Goal: Transaction & Acquisition: Purchase product/service

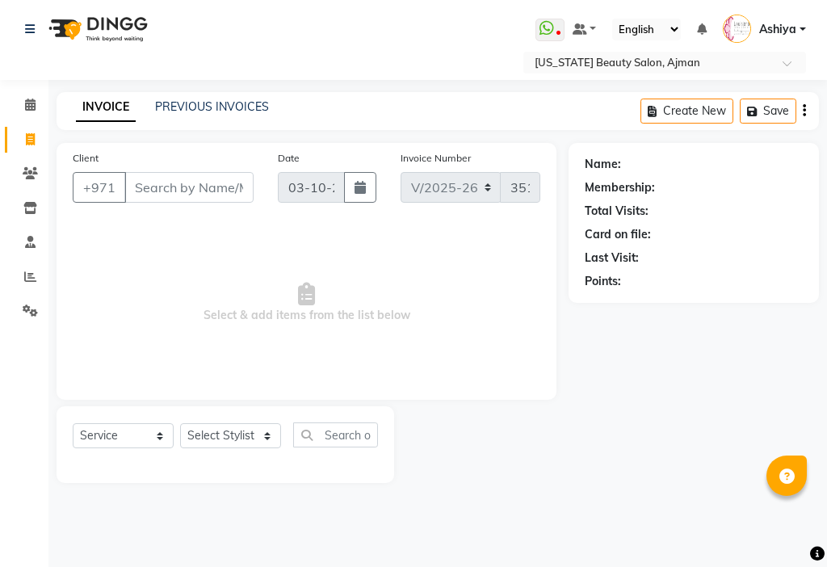
select select "637"
select select "service"
click at [410, 338] on span "Select & add items from the list below" at bounding box center [307, 303] width 468 height 162
click at [233, 429] on select "Select Stylist [PERSON_NAME] [PERSON_NAME] Ashiya Cashier [PERSON_NAME] [PERSON…" at bounding box center [230, 435] width 101 height 25
select select "69766"
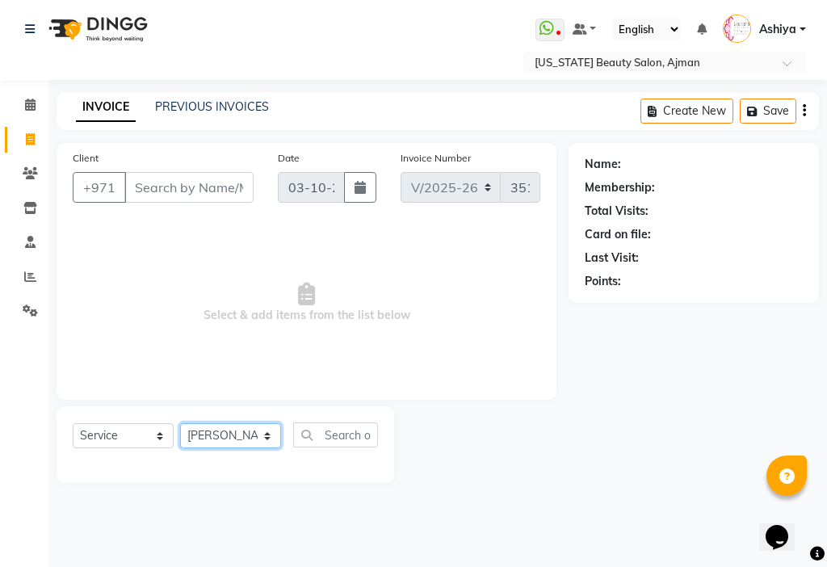
click at [180, 423] on select "Select Stylist [PERSON_NAME] [PERSON_NAME] Ashiya Cashier [PERSON_NAME] [PERSON…" at bounding box center [230, 435] width 101 height 25
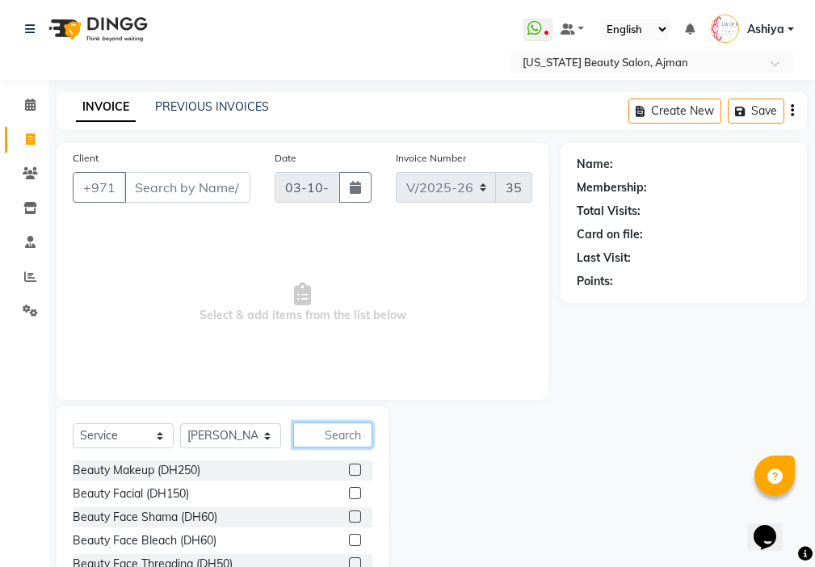
click at [350, 434] on input "text" at bounding box center [332, 434] width 79 height 25
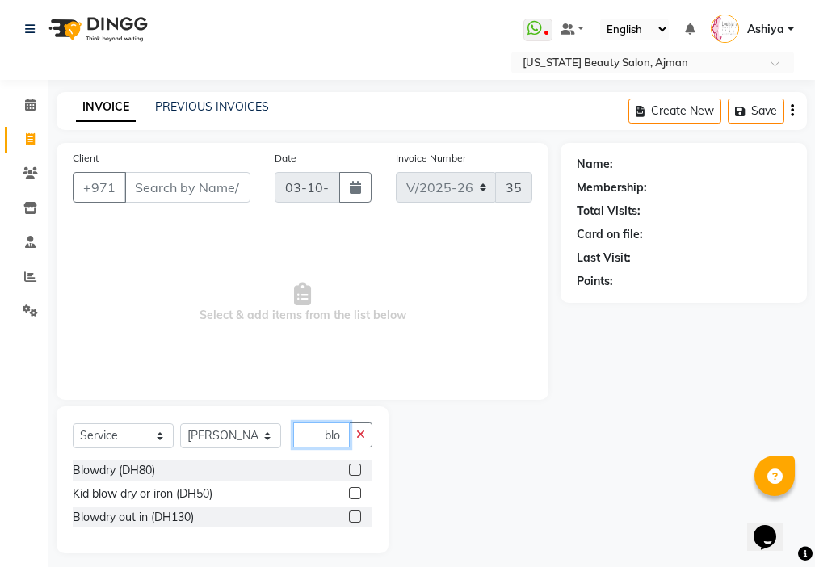
type input "blo"
click at [355, 467] on label at bounding box center [355, 470] width 12 height 12
click at [355, 467] on input "checkbox" at bounding box center [354, 470] width 10 height 10
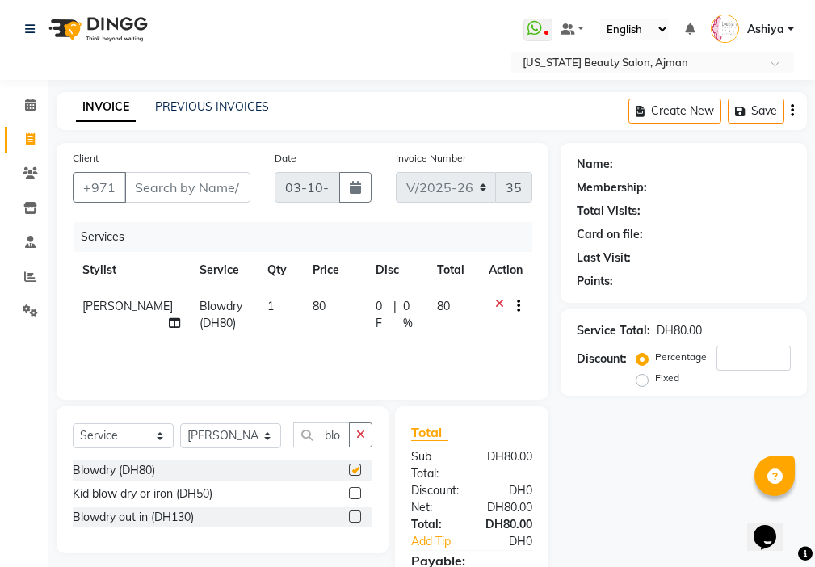
click at [320, 333] on td "80" at bounding box center [334, 314] width 63 height 53
checkbox input "false"
select select "69766"
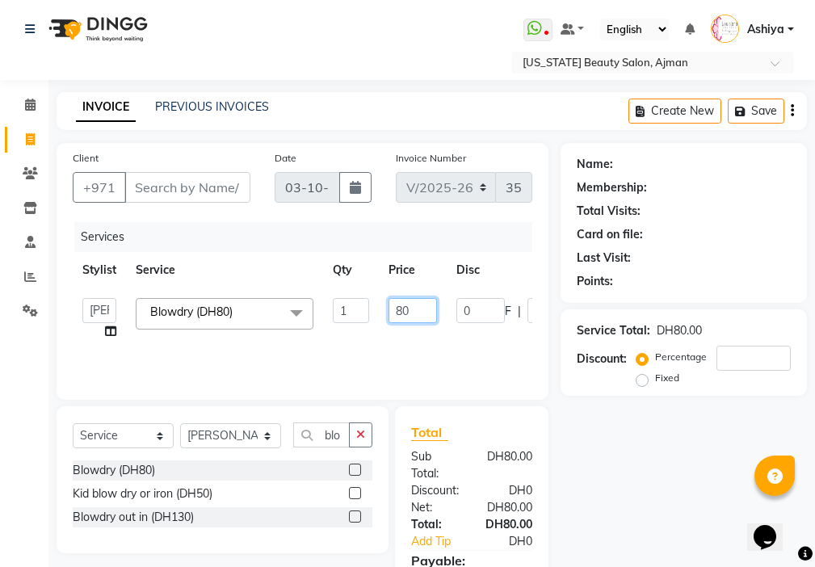
click at [409, 305] on input "80" at bounding box center [412, 310] width 48 height 25
type input "8"
type input "50"
click at [408, 336] on tr "[PERSON_NAME] [PERSON_NAME] Ashiya Cashier [PERSON_NAME] [PERSON_NAME] [PERSON_…" at bounding box center [384, 318] width 623 height 61
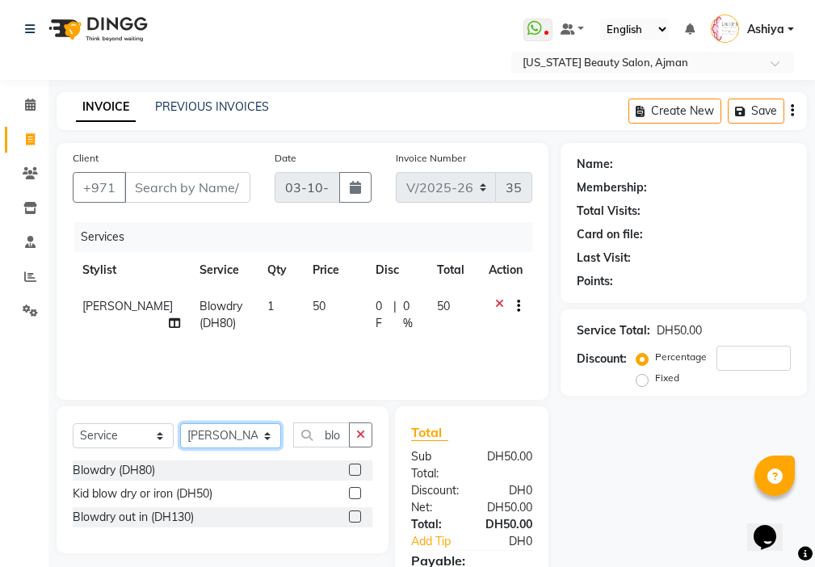
click at [225, 438] on select "Select Stylist [PERSON_NAME] [PERSON_NAME] Ashiya Cashier [PERSON_NAME] [PERSON…" at bounding box center [230, 435] width 101 height 25
select select "89320"
click at [180, 423] on select "Select Stylist [PERSON_NAME] [PERSON_NAME] Ashiya Cashier [PERSON_NAME] [PERSON…" at bounding box center [230, 435] width 101 height 25
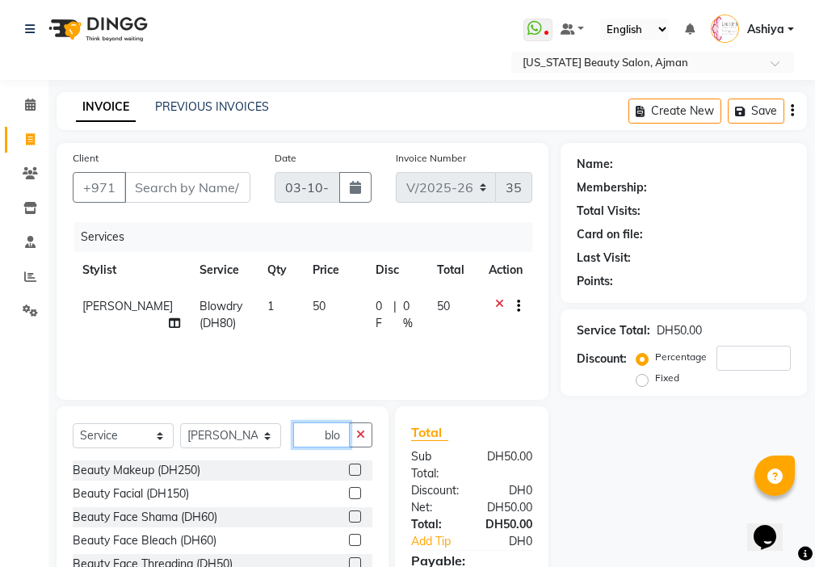
click at [339, 430] on input "blo" at bounding box center [321, 434] width 57 height 25
click at [363, 434] on icon "button" at bounding box center [360, 434] width 9 height 11
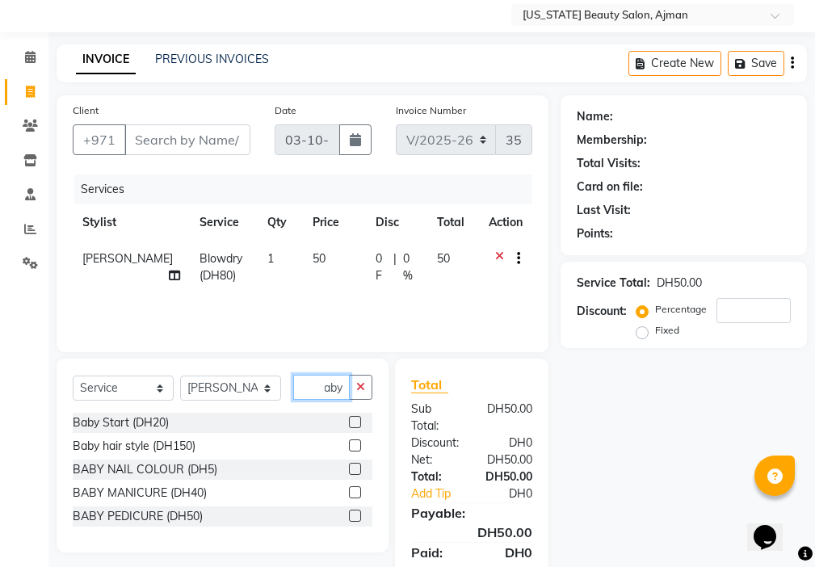
scroll to position [120, 0]
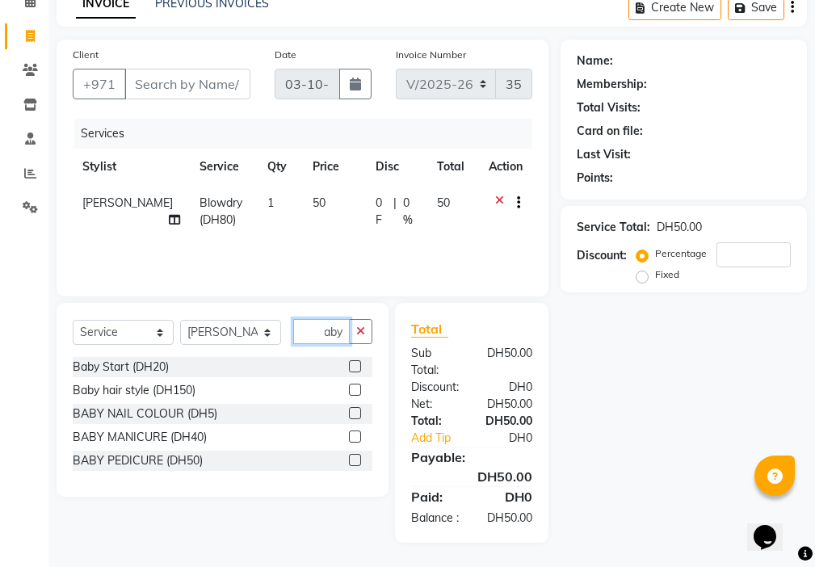
type input "baby"
click at [356, 407] on label at bounding box center [355, 413] width 12 height 12
click at [356, 409] on input "checkbox" at bounding box center [354, 414] width 10 height 10
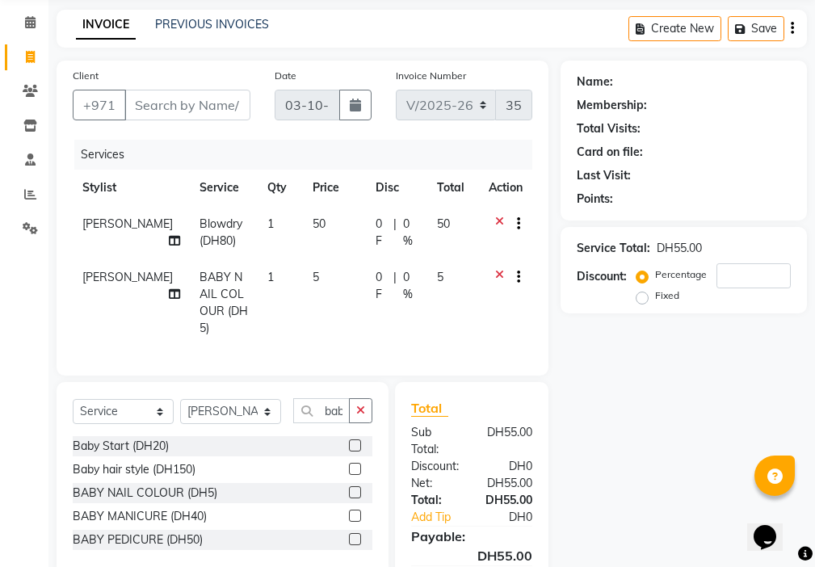
checkbox input "false"
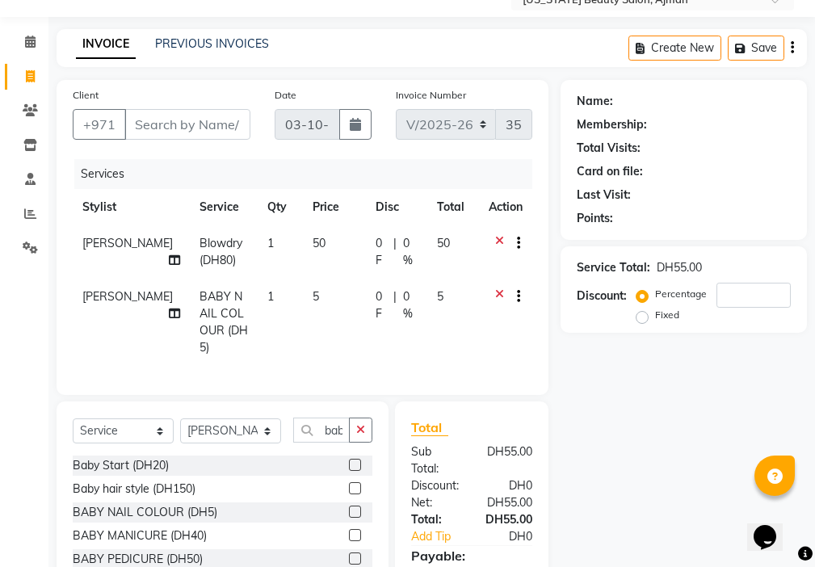
scroll to position [58, 0]
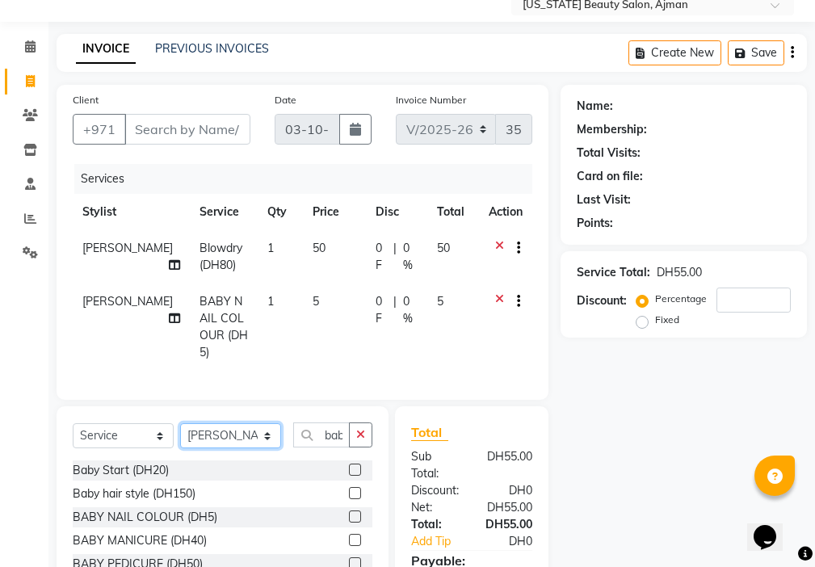
click at [223, 423] on select "Select Stylist [PERSON_NAME] [PERSON_NAME] Ashiya Cashier [PERSON_NAME] [PERSON…" at bounding box center [230, 435] width 101 height 25
select select "33912"
click at [180, 423] on select "Select Stylist [PERSON_NAME] [PERSON_NAME] Ashiya Cashier [PERSON_NAME] [PERSON…" at bounding box center [230, 435] width 101 height 25
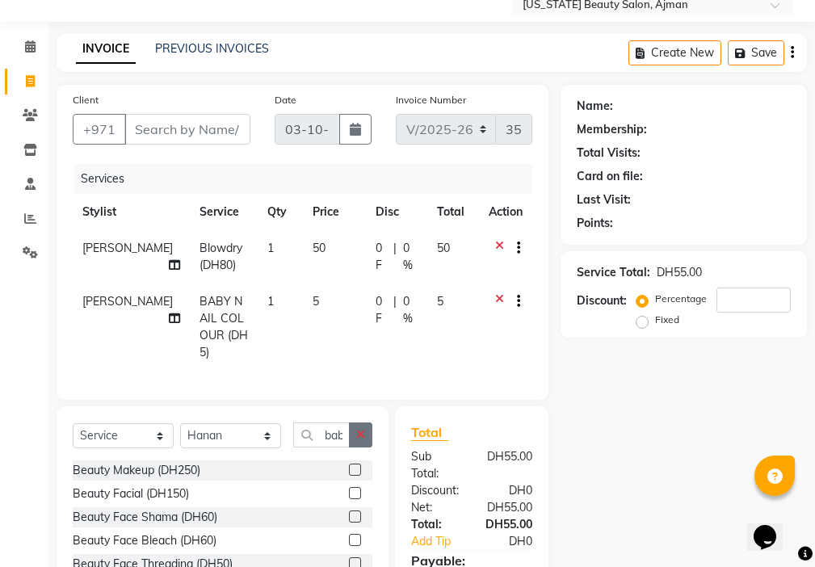
click at [361, 430] on icon "button" at bounding box center [360, 434] width 9 height 11
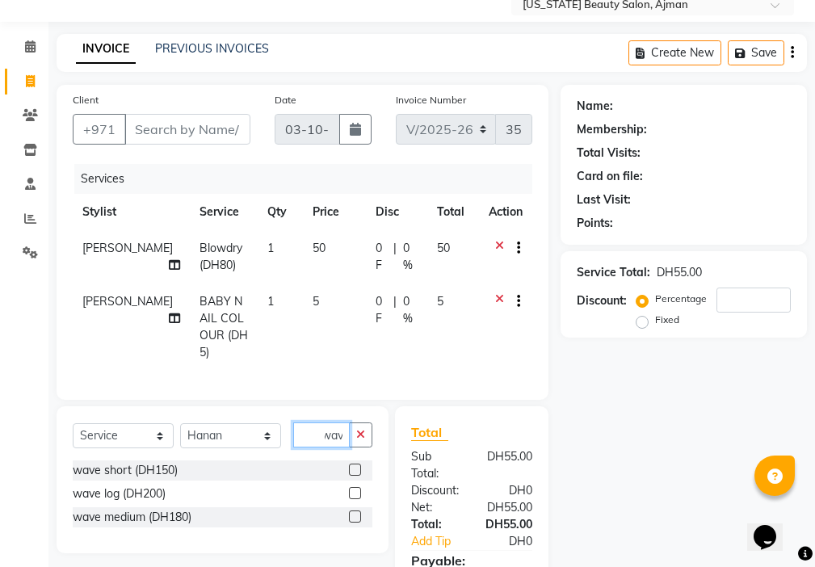
type input "wav"
click at [356, 465] on label at bounding box center [355, 470] width 12 height 12
click at [356, 465] on input "checkbox" at bounding box center [354, 470] width 10 height 10
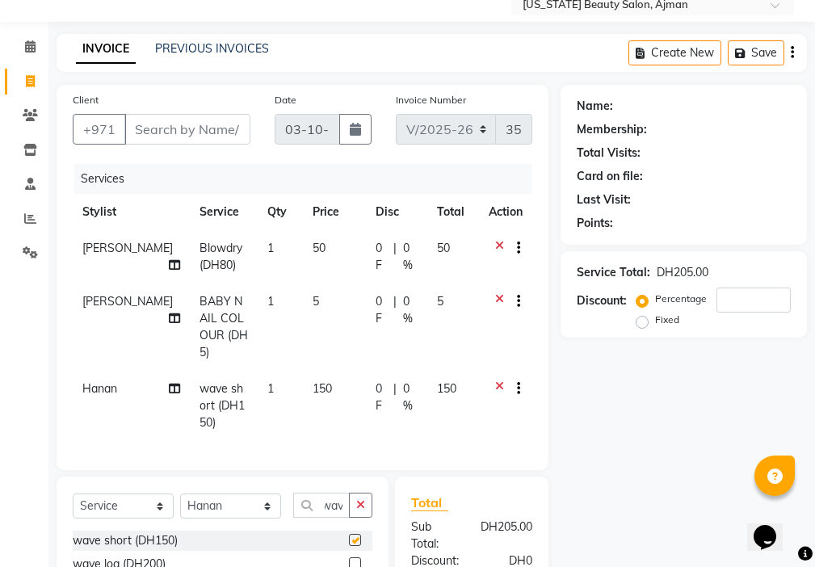
scroll to position [0, 0]
checkbox input "false"
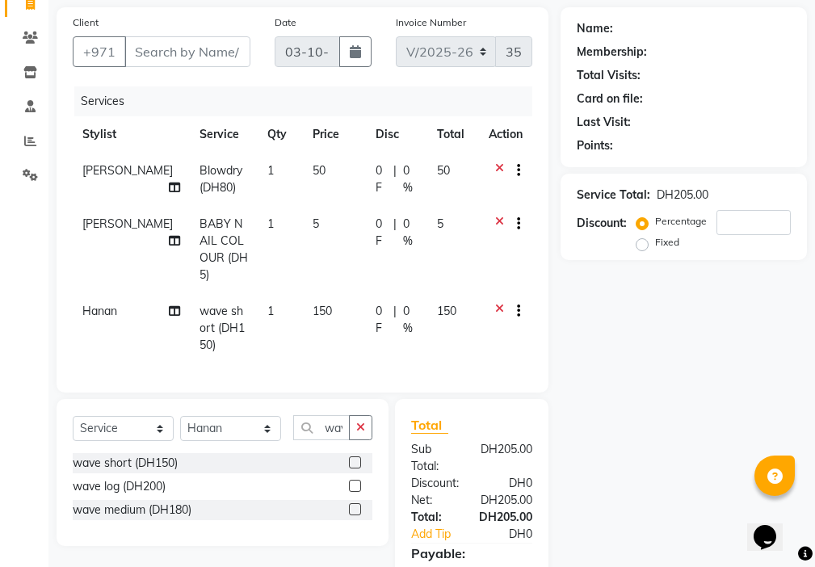
scroll to position [135, 0]
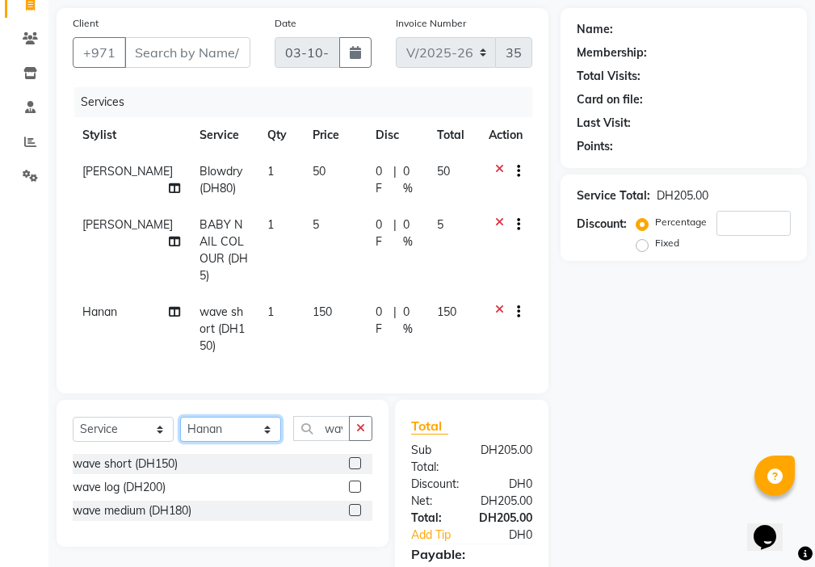
click at [226, 417] on select "Select Stylist [PERSON_NAME] [PERSON_NAME] Ashiya Cashier [PERSON_NAME] [PERSON…" at bounding box center [230, 429] width 101 height 25
select select "89320"
click at [180, 417] on select "Select Stylist [PERSON_NAME] [PERSON_NAME] Ashiya Cashier [PERSON_NAME] [PERSON…" at bounding box center [230, 429] width 101 height 25
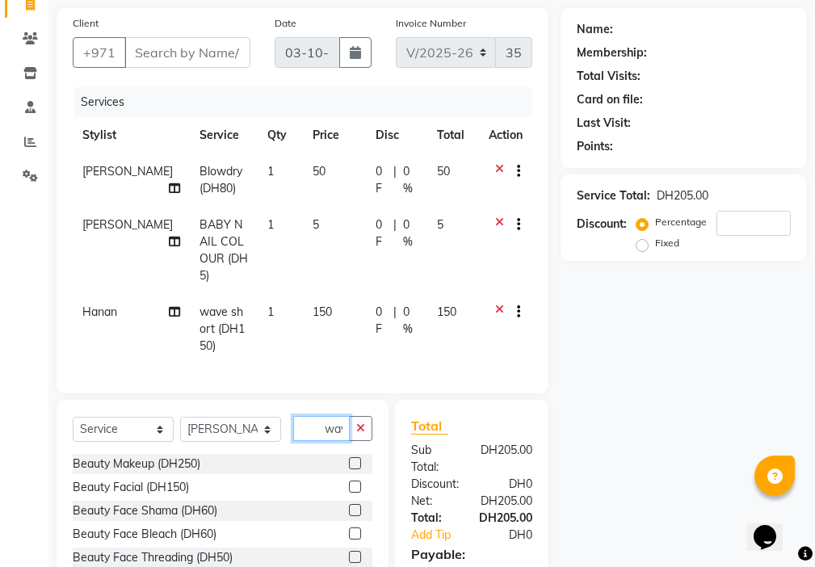
click at [335, 416] on input "wav" at bounding box center [321, 428] width 57 height 25
click at [361, 422] on icon "button" at bounding box center [360, 427] width 9 height 11
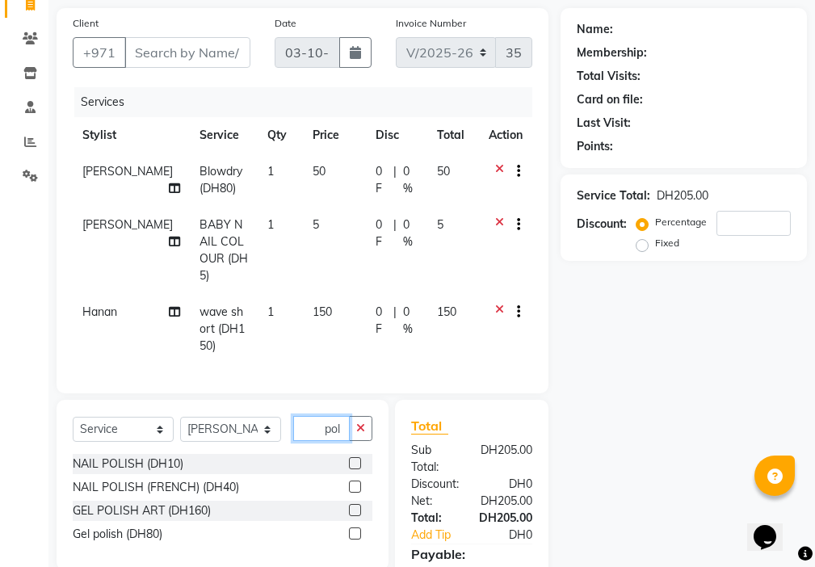
type input "pol"
click at [356, 457] on label at bounding box center [355, 463] width 12 height 12
click at [356, 459] on input "checkbox" at bounding box center [354, 464] width 10 height 10
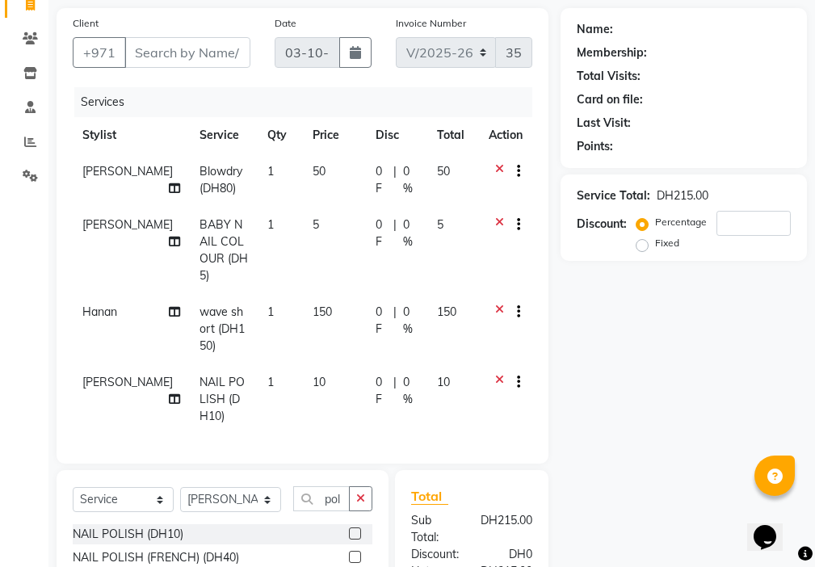
click at [354, 527] on label at bounding box center [355, 533] width 12 height 12
click at [354, 529] on input "checkbox" at bounding box center [354, 534] width 10 height 10
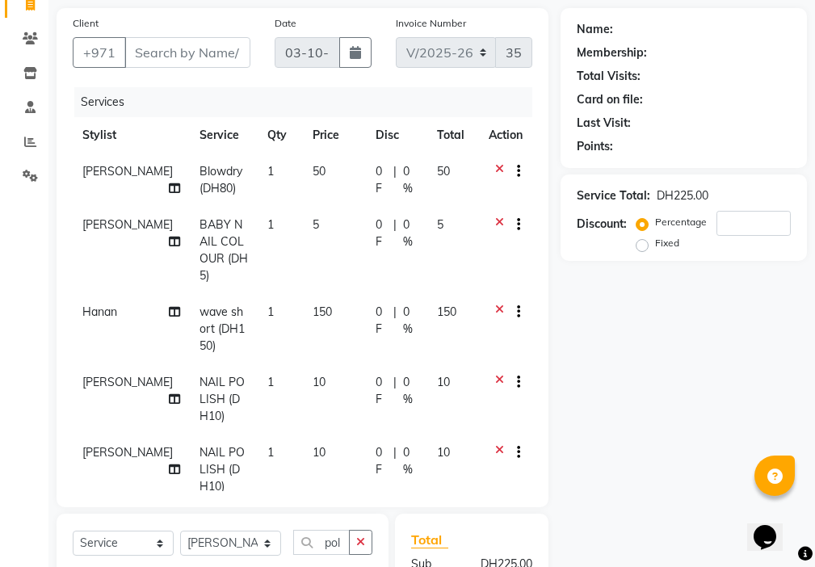
checkbox input "false"
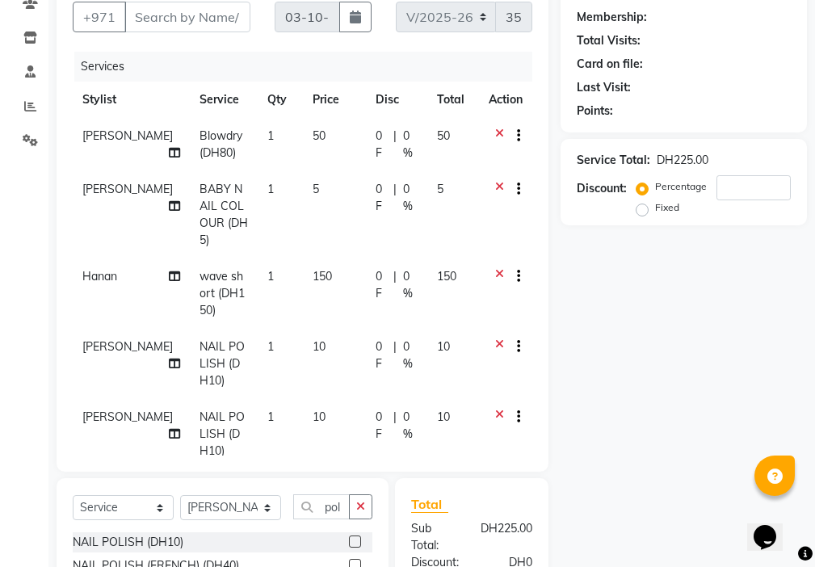
scroll to position [166, 0]
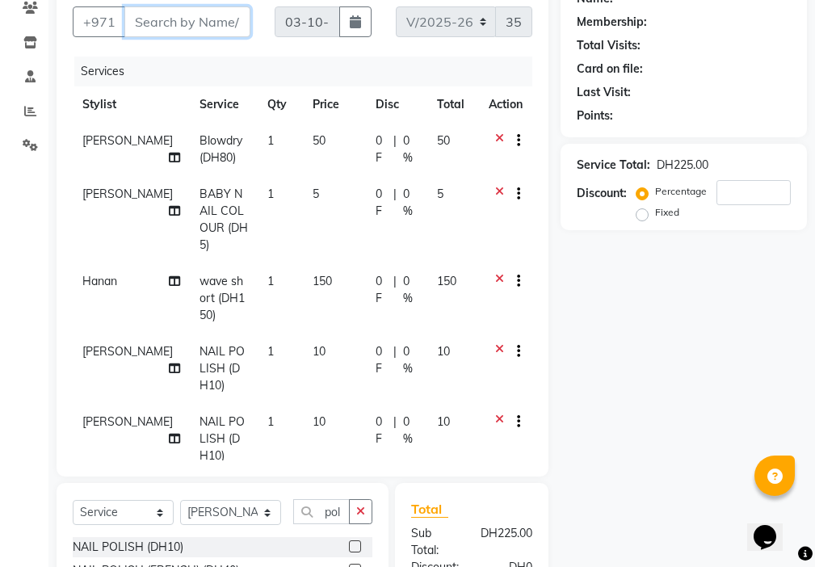
click at [199, 23] on input "Client" at bounding box center [187, 21] width 126 height 31
type input "z"
type input "0"
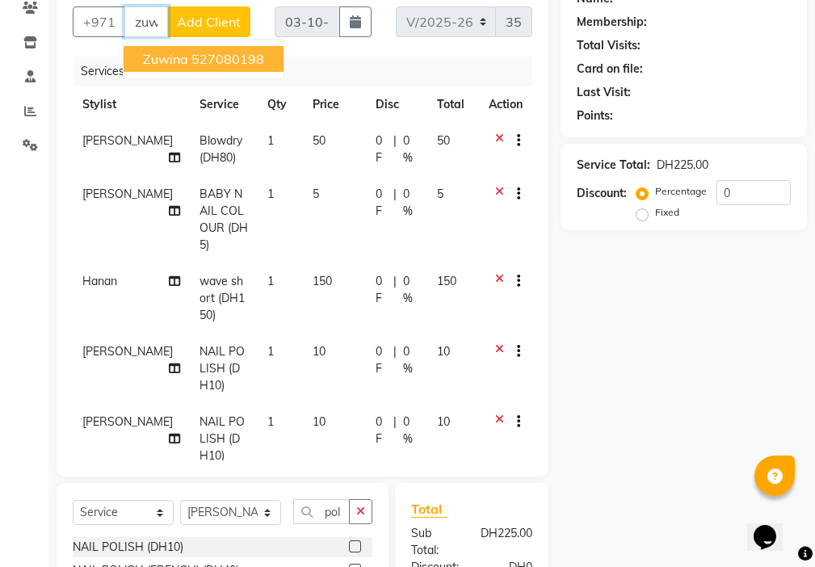
click at [206, 56] on ngb-highlight "527080198" at bounding box center [227, 59] width 73 height 16
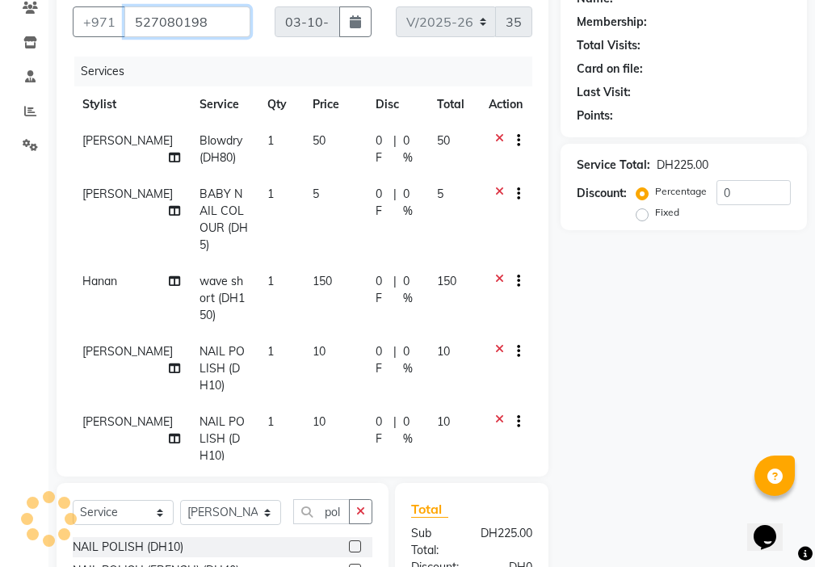
type input "527080198"
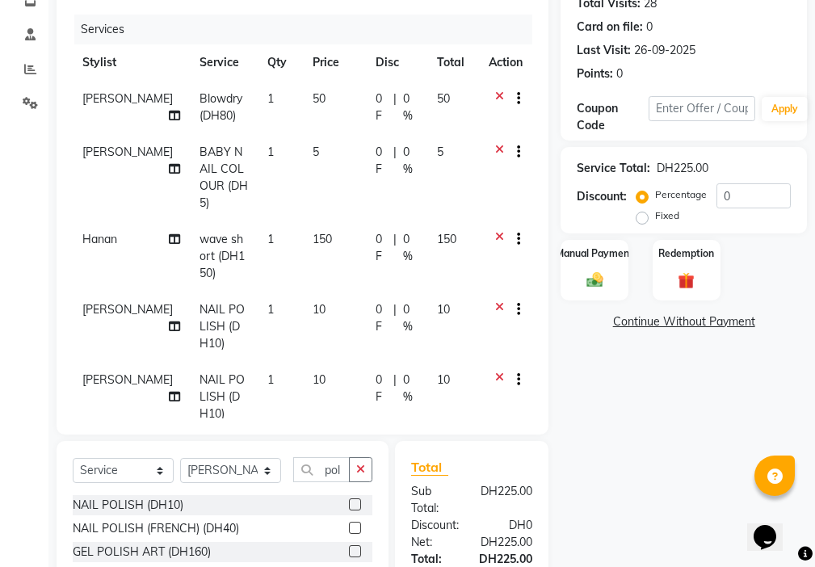
scroll to position [266, 0]
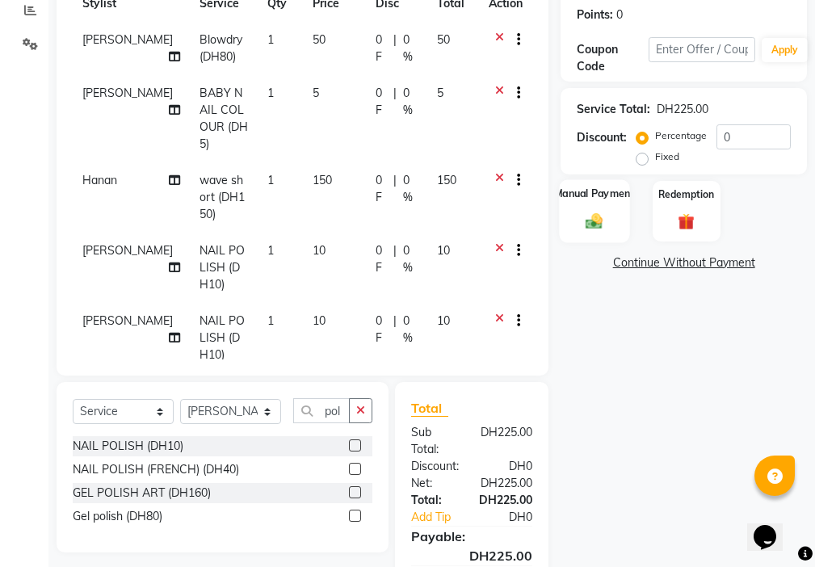
click at [585, 214] on img at bounding box center [594, 221] width 27 height 19
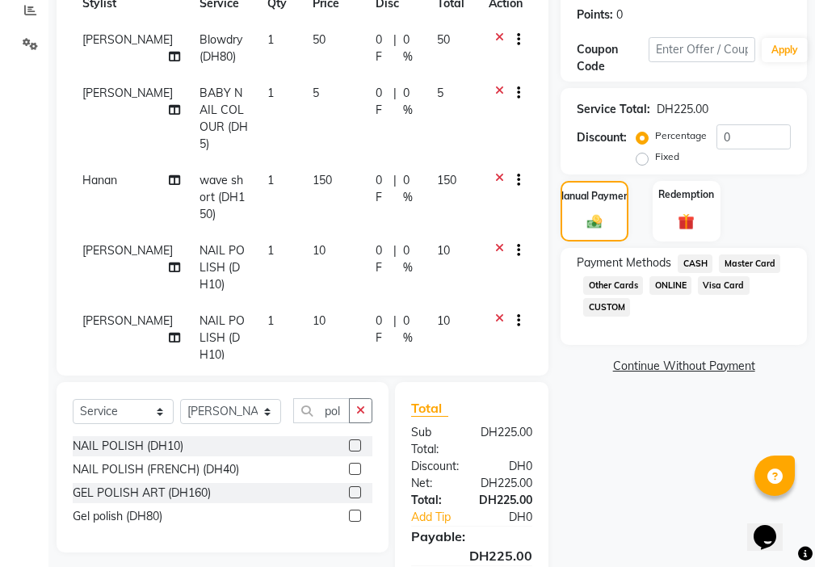
click at [99, 233] on td "[PERSON_NAME]" at bounding box center [131, 268] width 117 height 70
select select "89320"
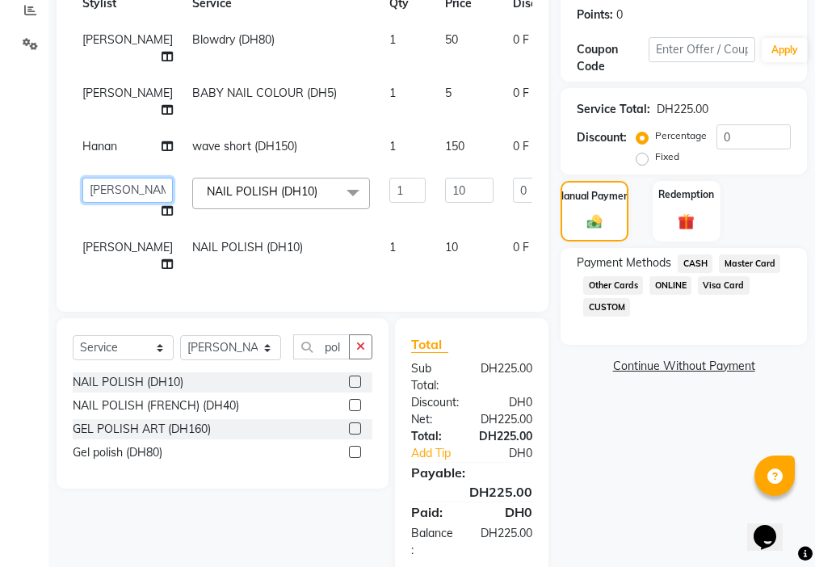
click at [109, 198] on select "[PERSON_NAME] [PERSON_NAME] Ashiya Cashier [PERSON_NAME] [PERSON_NAME] [PERSON_…" at bounding box center [127, 190] width 90 height 25
select select "68692"
click at [89, 254] on span "[PERSON_NAME]" at bounding box center [127, 247] width 90 height 15
select select "89320"
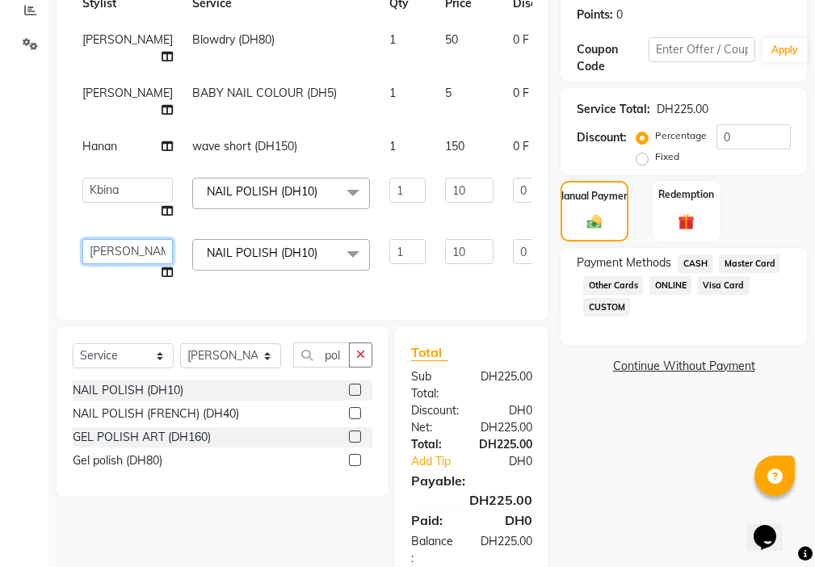
click at [103, 262] on select "[PERSON_NAME] [PERSON_NAME] Ashiya Cashier [PERSON_NAME] [PERSON_NAME] [PERSON_…" at bounding box center [127, 251] width 90 height 25
select select "68692"
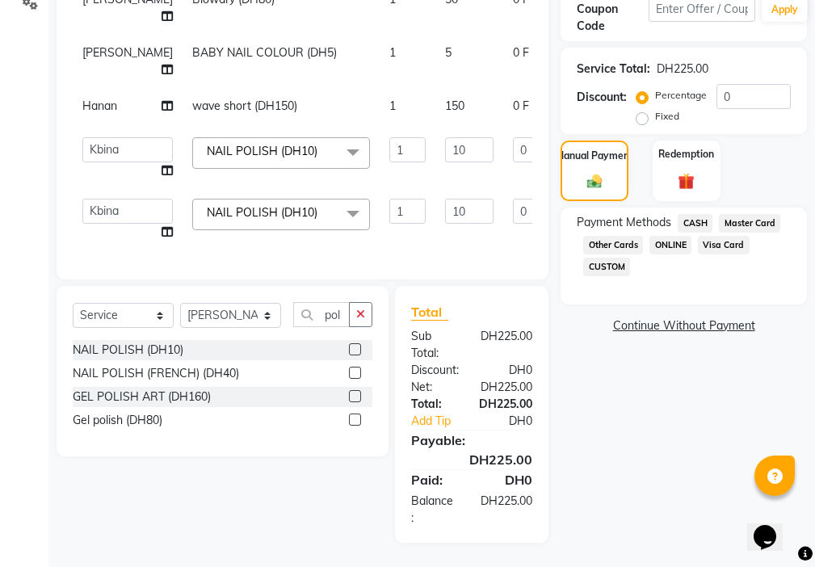
scroll to position [333, 0]
click at [718, 236] on span "Visa Card" at bounding box center [724, 245] width 52 height 19
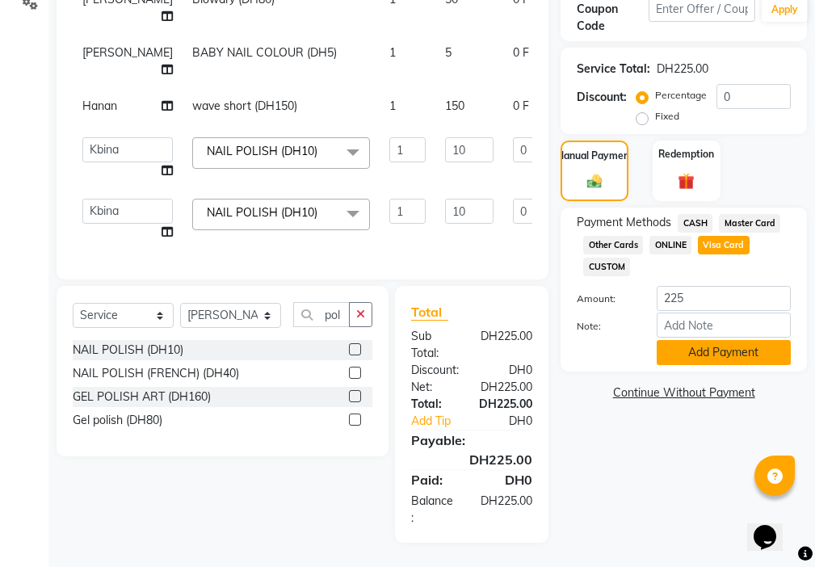
click at [701, 340] on button "Add Payment" at bounding box center [724, 352] width 134 height 25
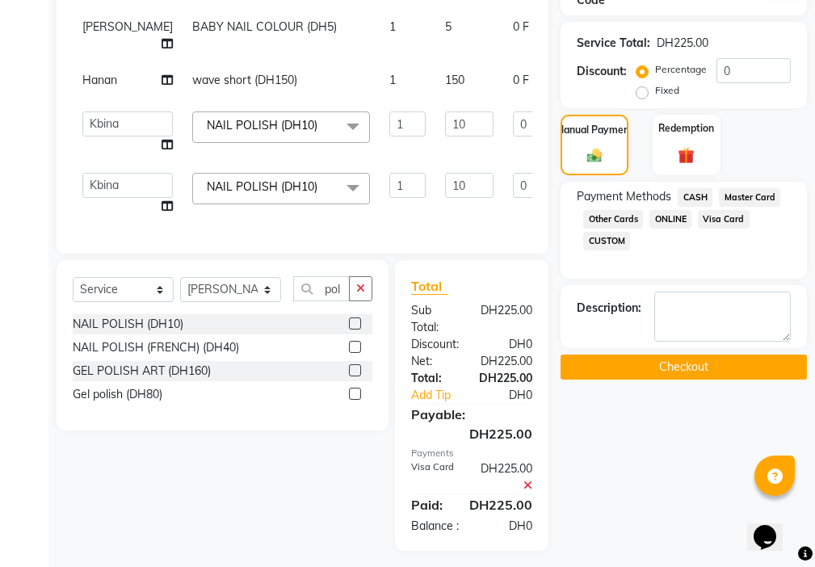
click at [690, 371] on button "Checkout" at bounding box center [683, 367] width 246 height 25
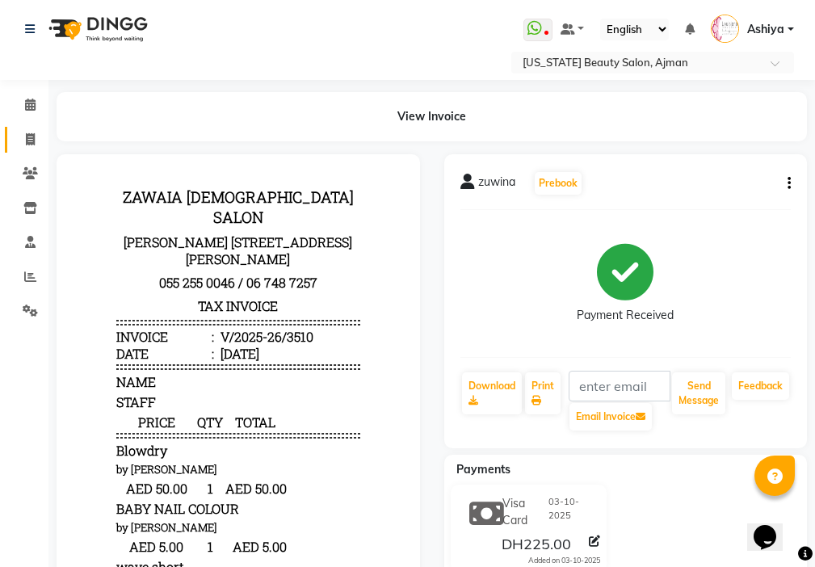
click at [19, 131] on span at bounding box center [30, 140] width 28 height 19
select select "service"
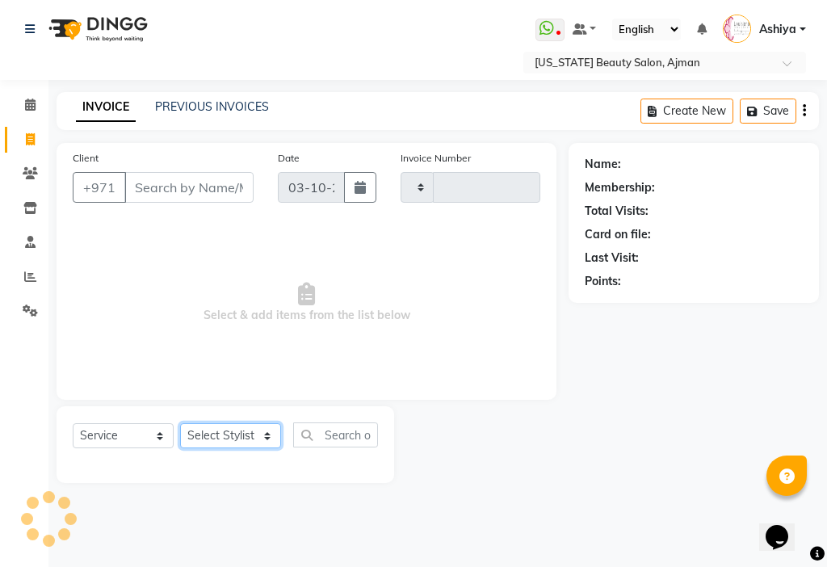
click at [223, 424] on select "Select Stylist" at bounding box center [230, 435] width 101 height 25
click at [232, 439] on select "Select Stylist" at bounding box center [230, 435] width 101 height 25
type input "3511"
select select "637"
click at [232, 434] on select "Select Stylist" at bounding box center [230, 435] width 101 height 25
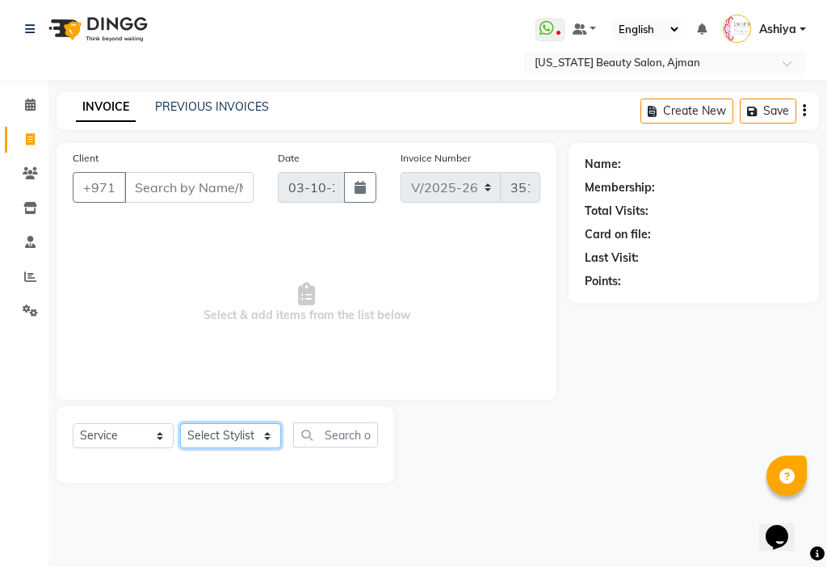
select select "69766"
click at [180, 423] on select "Select Stylist [PERSON_NAME] [PERSON_NAME] Ashiya Cashier [PERSON_NAME] [PERSON…" at bounding box center [230, 435] width 101 height 25
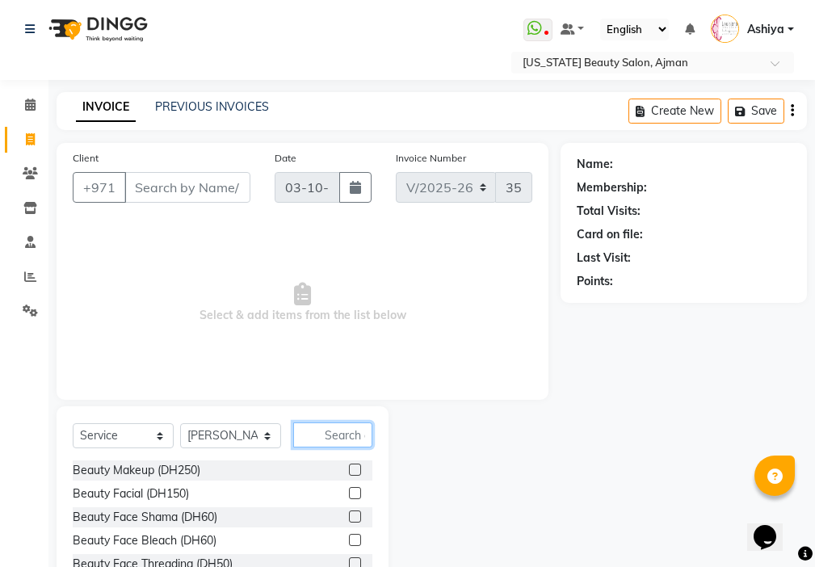
click at [341, 431] on input "text" at bounding box center [332, 434] width 79 height 25
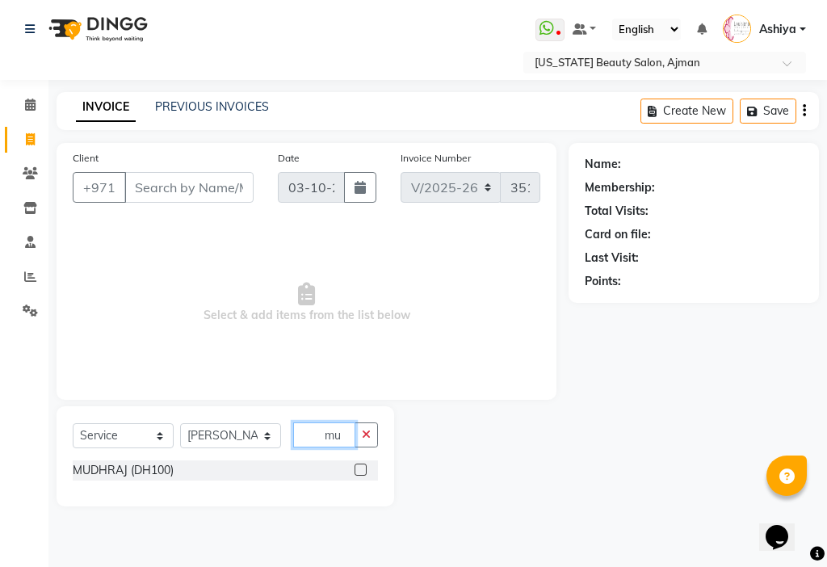
type input "mu"
click at [360, 469] on label at bounding box center [361, 470] width 12 height 12
click at [360, 469] on input "checkbox" at bounding box center [360, 470] width 10 height 10
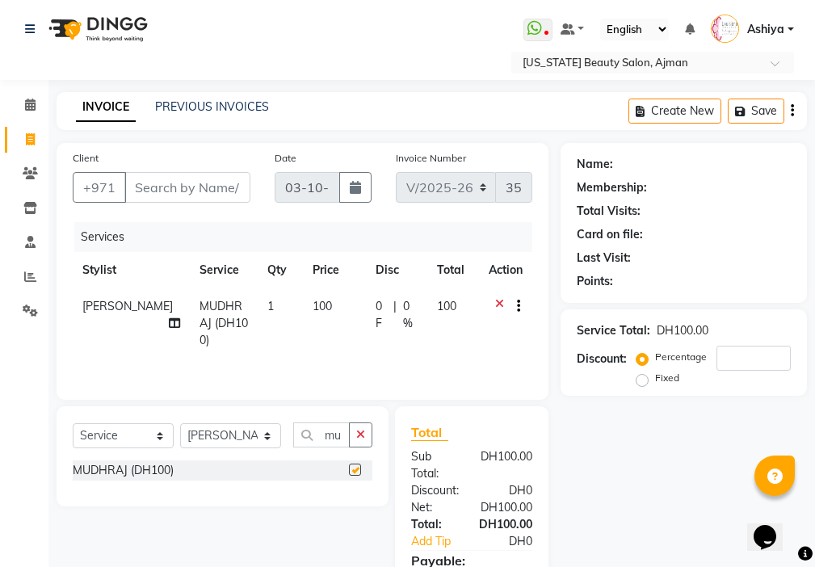
checkbox input "false"
click at [361, 432] on icon "button" at bounding box center [360, 434] width 9 height 11
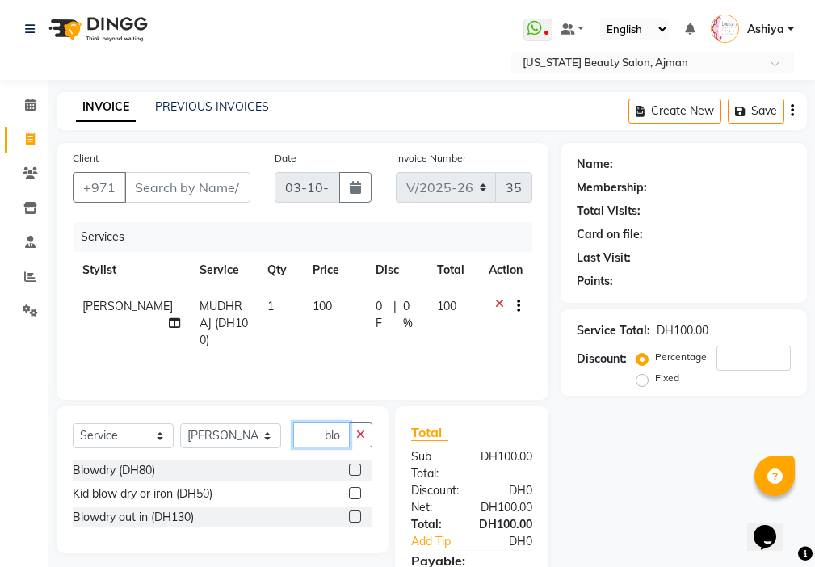
type input "blo"
click at [356, 517] on label at bounding box center [355, 516] width 12 height 12
click at [356, 517] on input "checkbox" at bounding box center [354, 517] width 10 height 10
checkbox input "true"
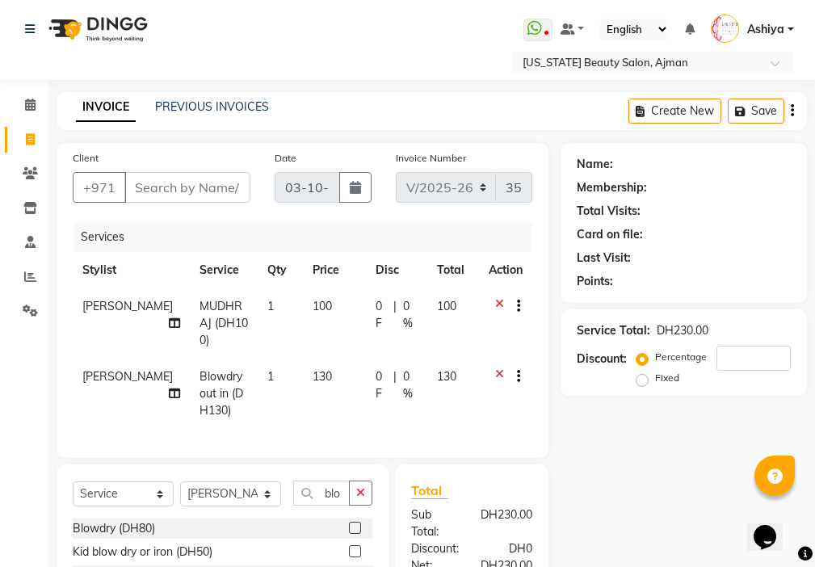
click at [340, 379] on td "130" at bounding box center [334, 394] width 63 height 70
select select "69766"
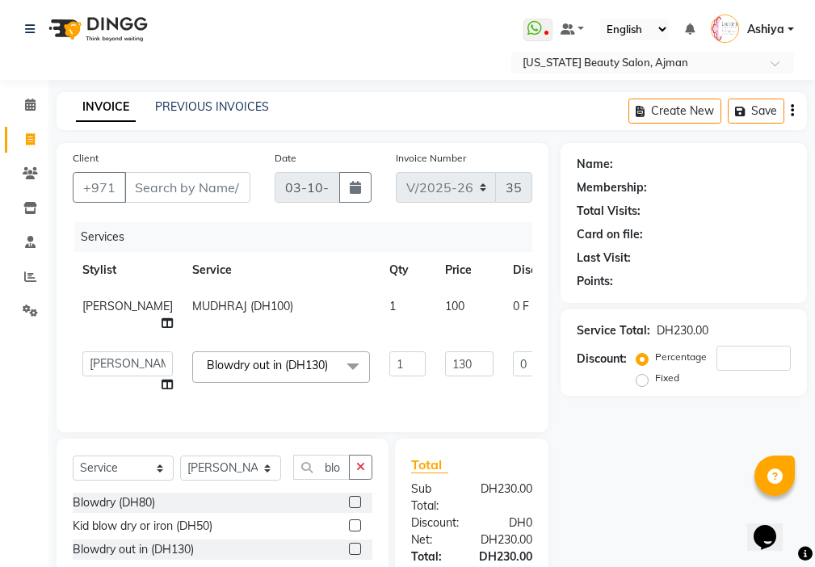
checkbox input "false"
click at [445, 363] on input "130" at bounding box center [469, 363] width 48 height 25
type input "150"
click at [445, 374] on input "150" at bounding box center [469, 363] width 48 height 25
click at [354, 402] on tr "[PERSON_NAME] [PERSON_NAME] Ashiya Cashier [PERSON_NAME] [PERSON_NAME] [PERSON_…" at bounding box center [412, 372] width 679 height 61
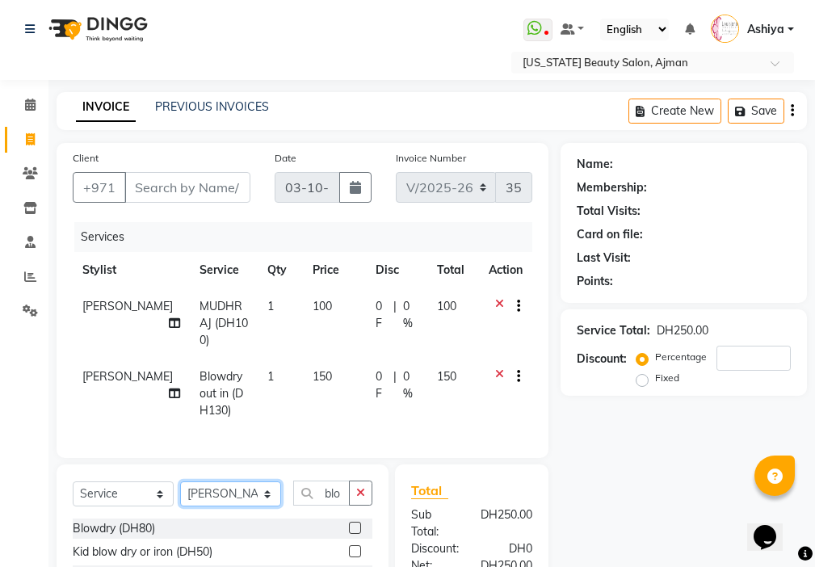
click at [211, 489] on select "Select Stylist [PERSON_NAME] [PERSON_NAME] Ashiya Cashier [PERSON_NAME] [PERSON…" at bounding box center [230, 493] width 101 height 25
click at [150, 186] on input "Client" at bounding box center [187, 187] width 126 height 31
type input "5"
type input "0"
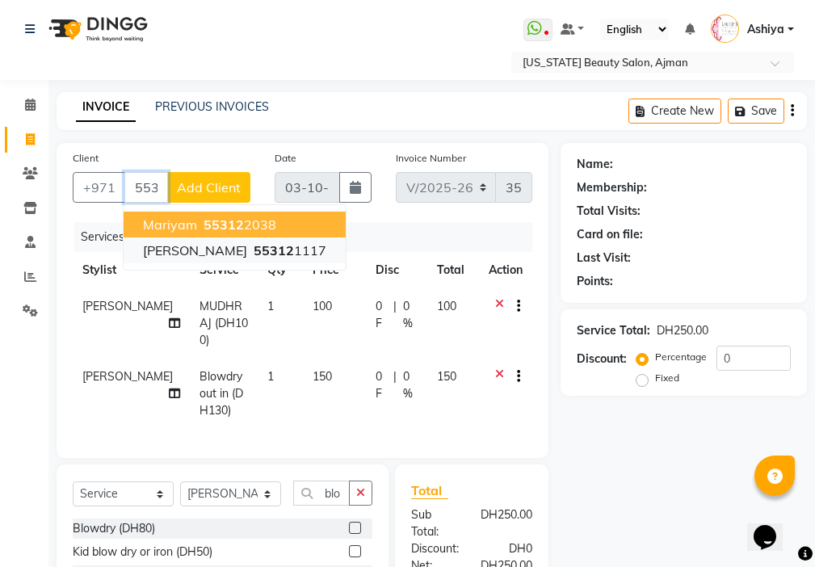
click at [254, 245] on span "55312" at bounding box center [274, 250] width 40 height 16
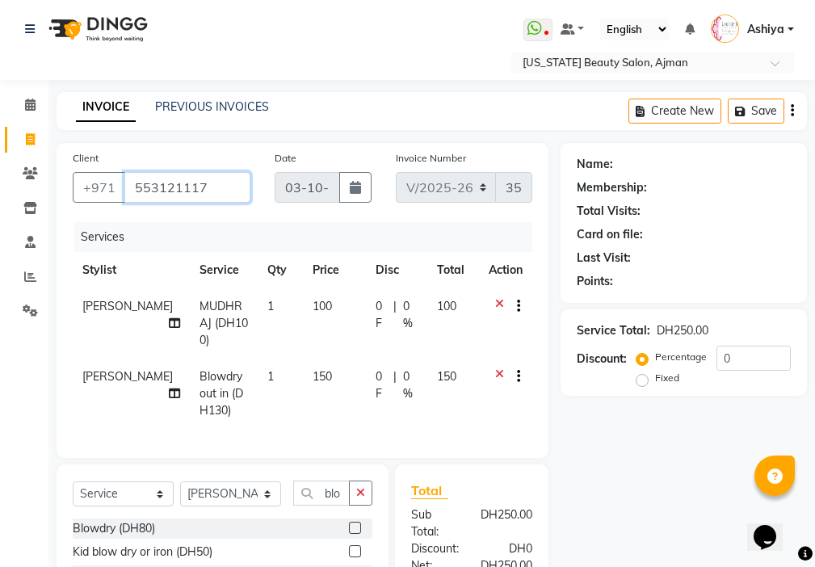
type input "553121117"
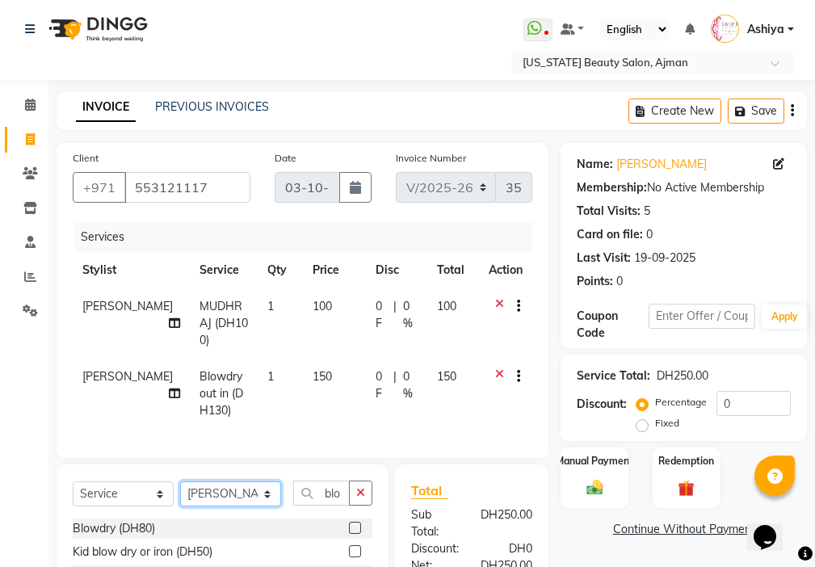
click at [229, 489] on select "Select Stylist [PERSON_NAME] [PERSON_NAME] Ashiya Cashier [PERSON_NAME] [PERSON…" at bounding box center [230, 493] width 101 height 25
select select "33912"
click at [180, 481] on select "Select Stylist [PERSON_NAME] [PERSON_NAME] Ashiya Cashier [PERSON_NAME] [PERSON…" at bounding box center [230, 493] width 101 height 25
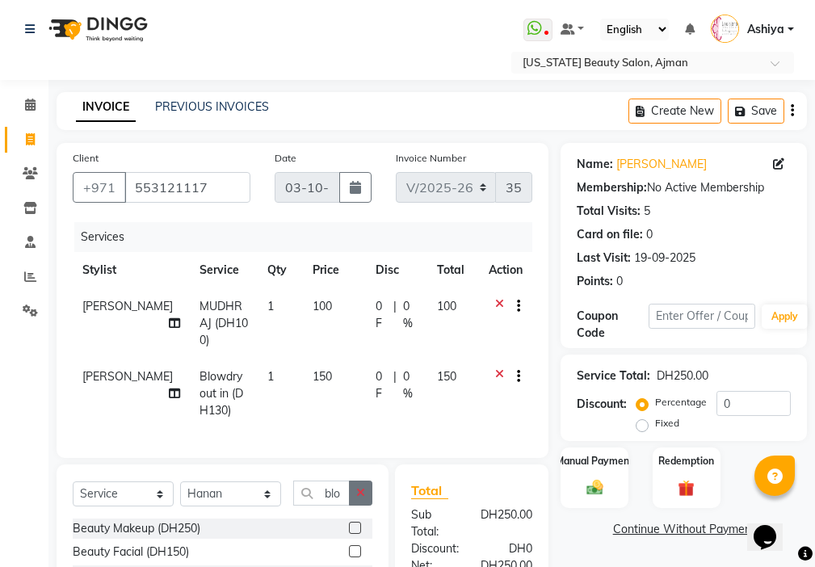
click at [361, 487] on icon "button" at bounding box center [360, 492] width 9 height 11
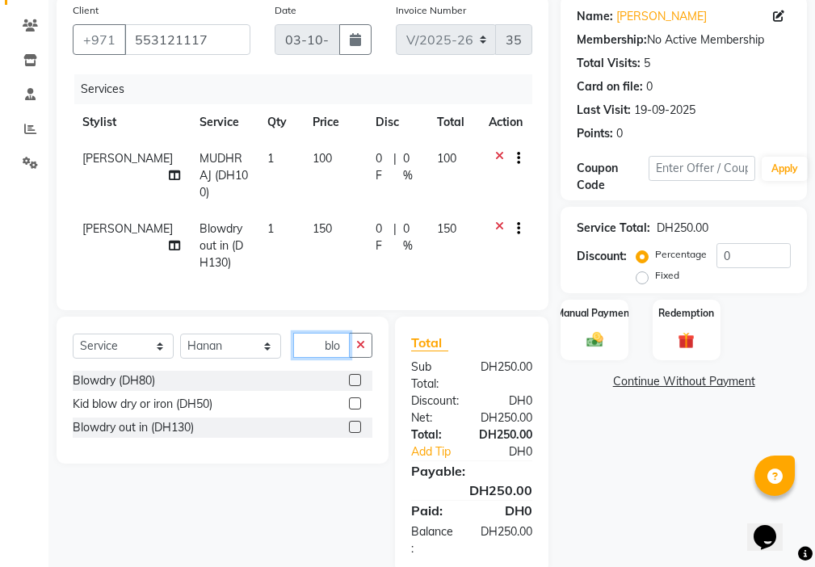
scroll to position [174, 0]
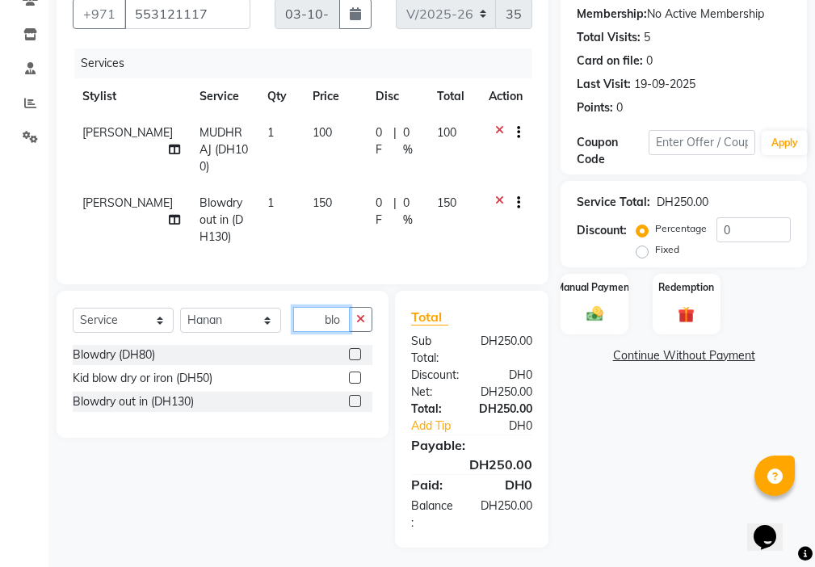
type input "blo"
click at [359, 317] on icon "button" at bounding box center [360, 318] width 9 height 11
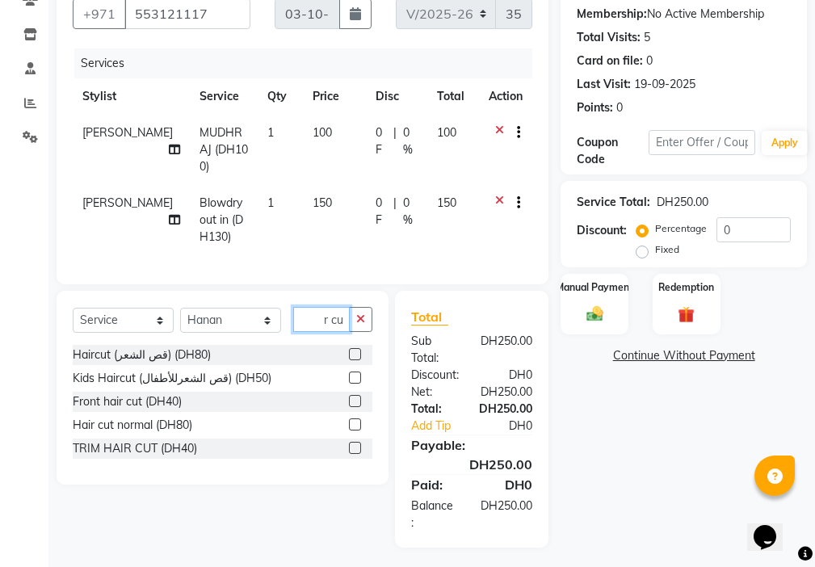
scroll to position [0, 20]
type input "hair cut"
click at [356, 420] on label at bounding box center [355, 424] width 12 height 12
click at [356, 420] on input "checkbox" at bounding box center [354, 425] width 10 height 10
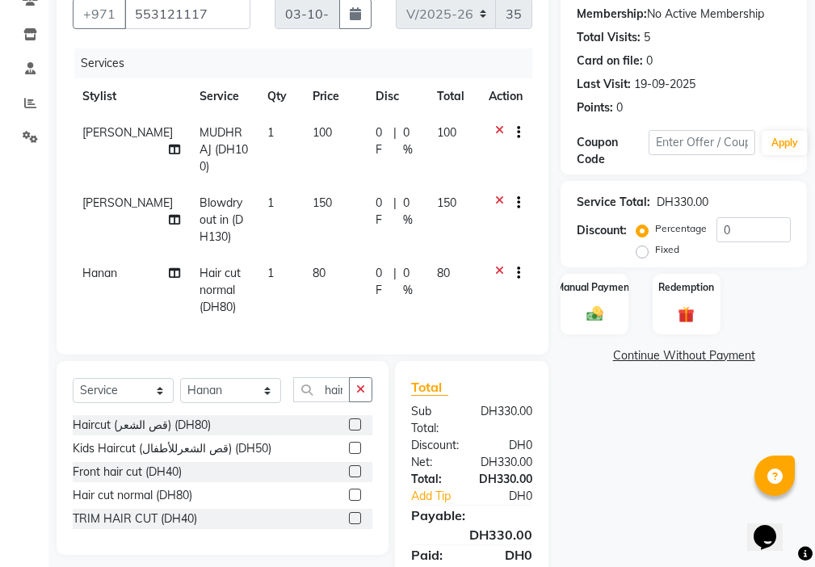
checkbox input "false"
click at [753, 225] on input "0" at bounding box center [753, 229] width 74 height 25
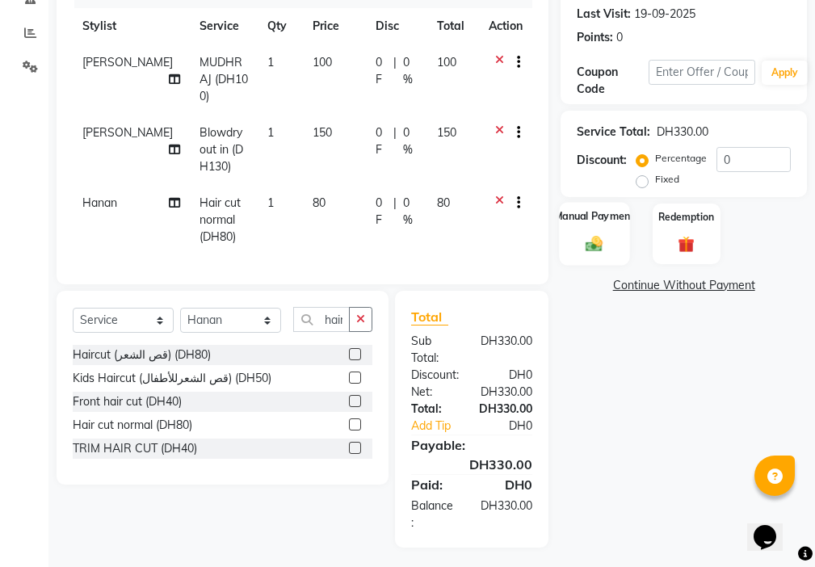
click at [595, 231] on div "Manual Payment" at bounding box center [595, 233] width 70 height 63
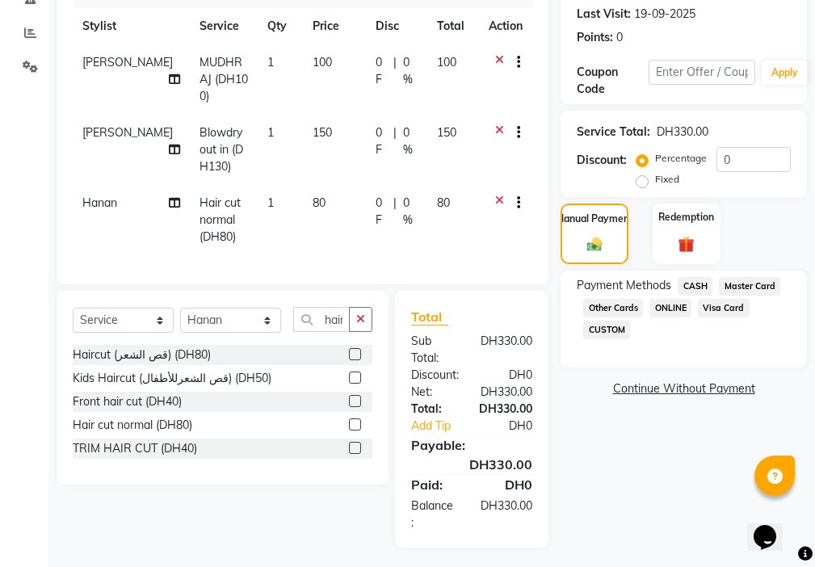
click at [719, 310] on span "Visa Card" at bounding box center [724, 308] width 52 height 19
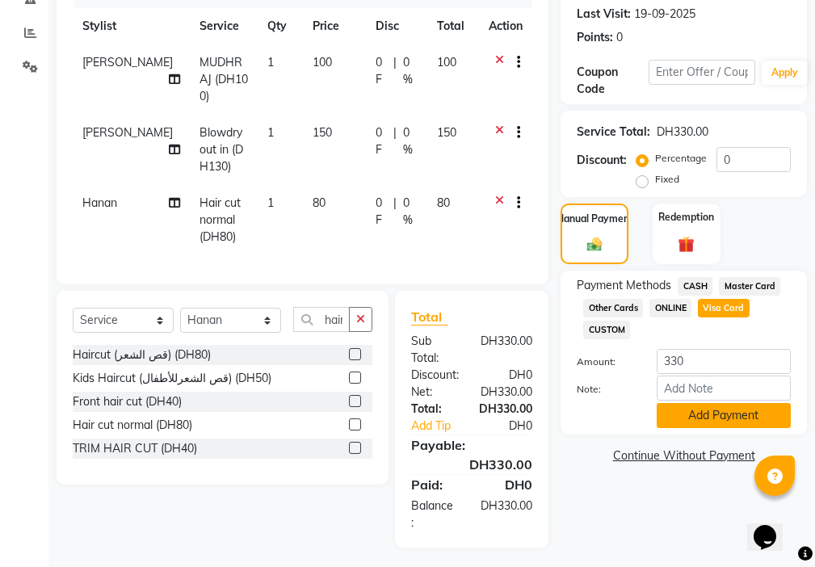
click at [709, 417] on button "Add Payment" at bounding box center [724, 415] width 134 height 25
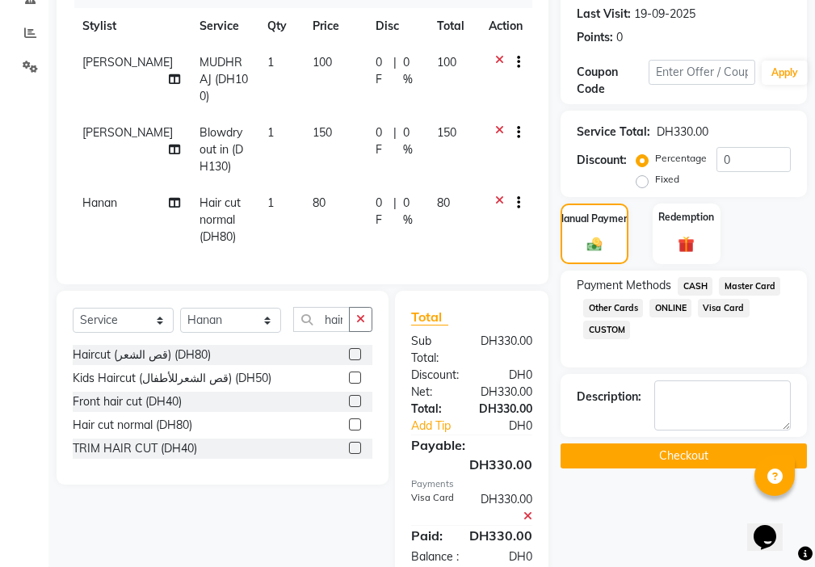
click at [688, 458] on button "Checkout" at bounding box center [683, 455] width 246 height 25
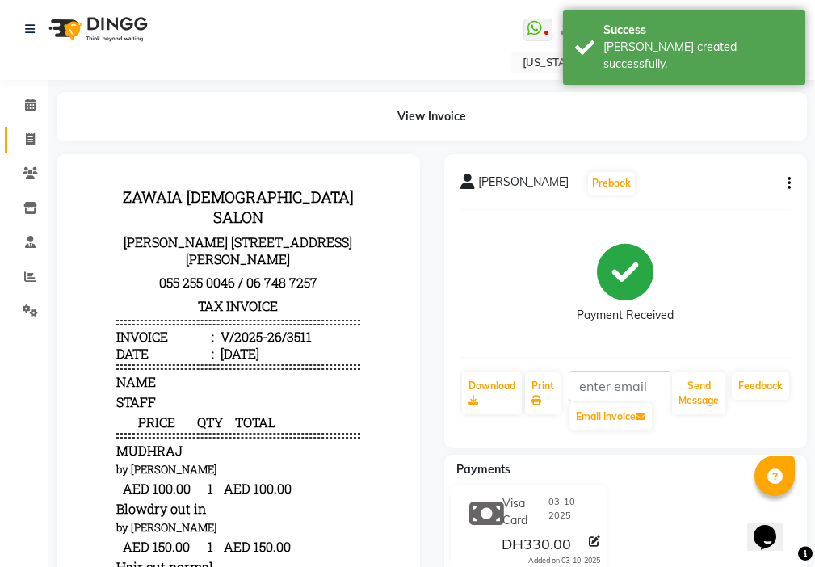
click at [30, 139] on icon at bounding box center [30, 139] width 9 height 12
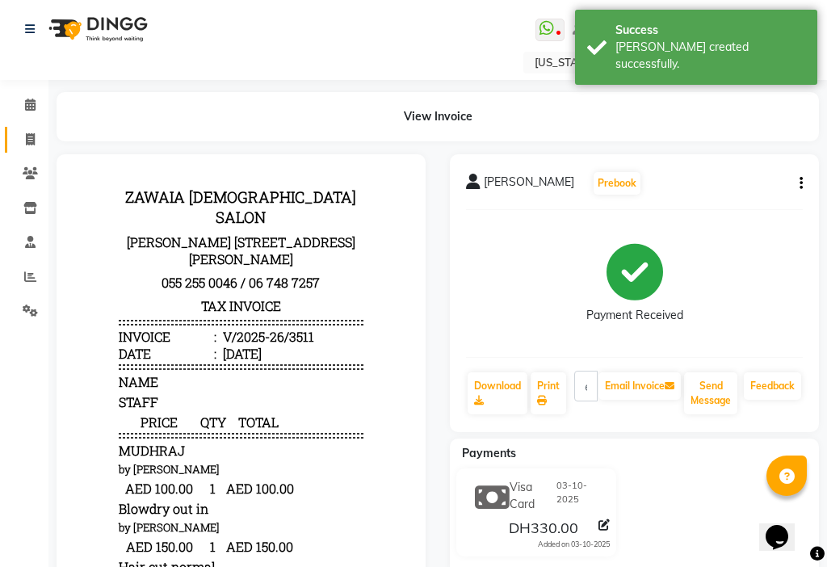
select select "service"
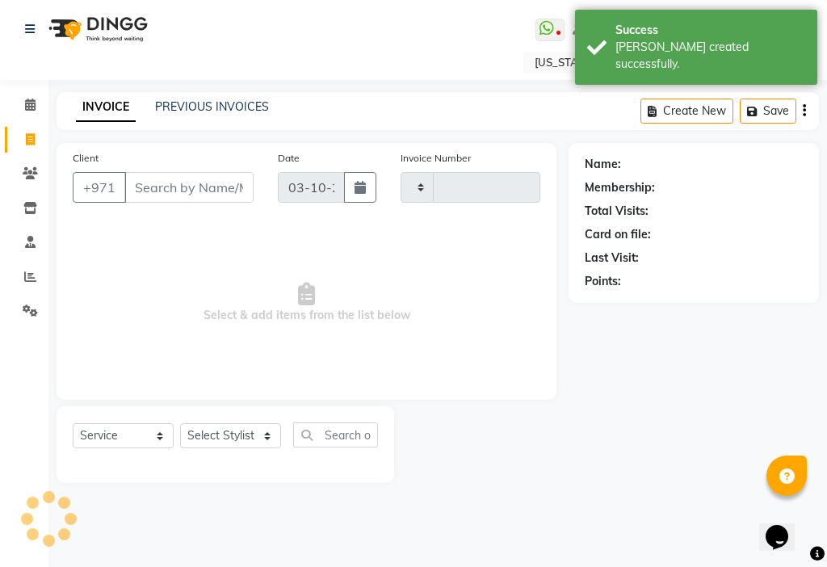
type input "3512"
select select "637"
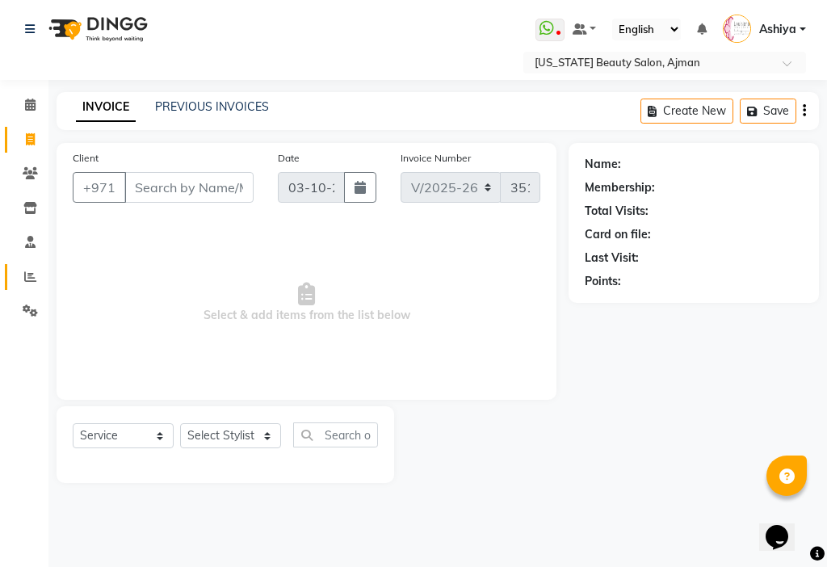
click at [25, 271] on icon at bounding box center [30, 277] width 12 height 12
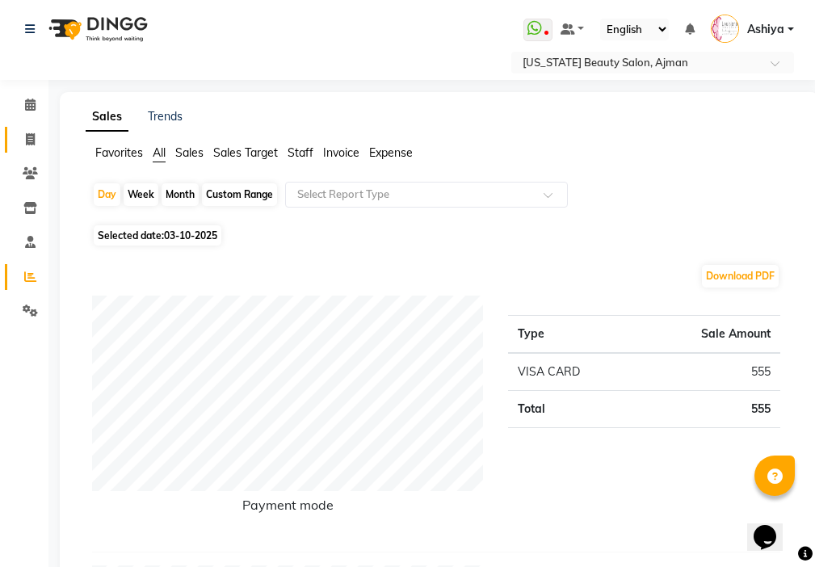
click at [30, 136] on icon at bounding box center [30, 139] width 9 height 12
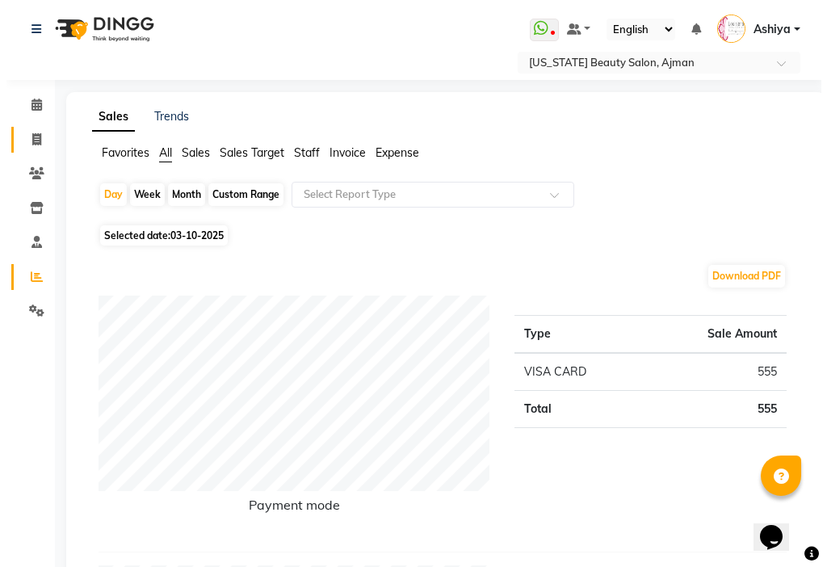
select select "service"
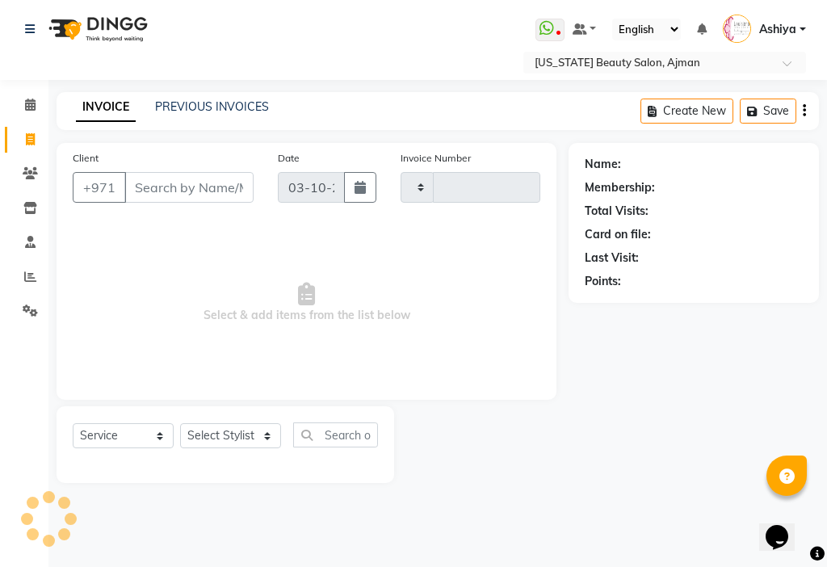
type input "3512"
select select "637"
click at [230, 437] on select "Select Stylist [PERSON_NAME] [PERSON_NAME] Ashiya Cashier [PERSON_NAME] [PERSON…" at bounding box center [230, 435] width 101 height 25
select select "92099"
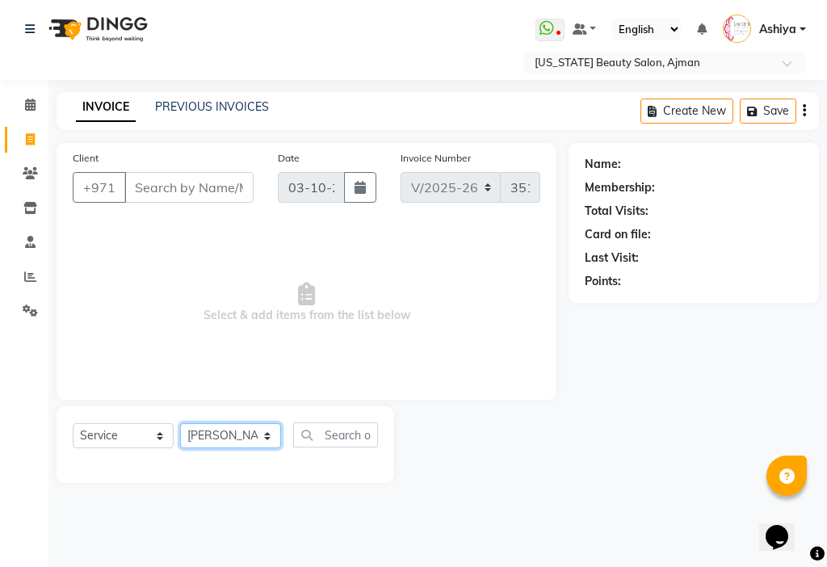
click at [180, 423] on select "Select Stylist [PERSON_NAME] [PERSON_NAME] Ashiya Cashier [PERSON_NAME] [PERSON…" at bounding box center [230, 435] width 101 height 25
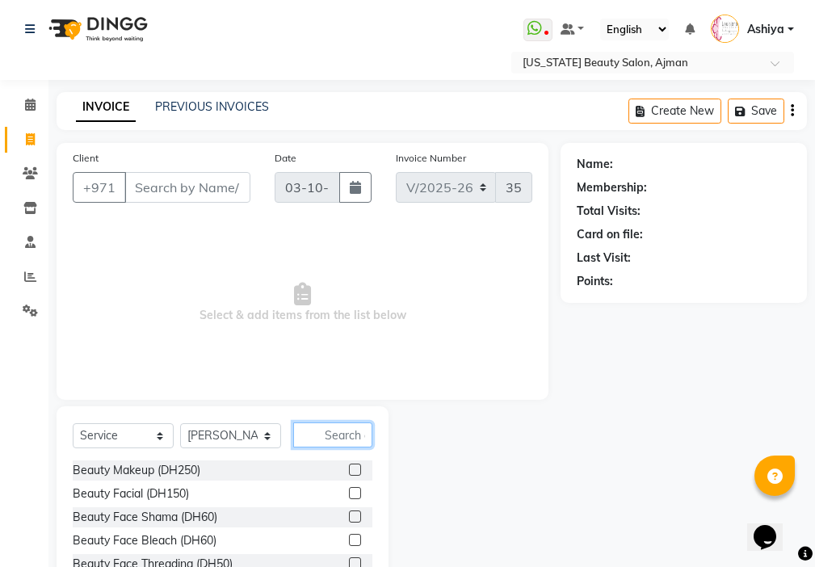
click at [346, 430] on input "text" at bounding box center [332, 434] width 79 height 25
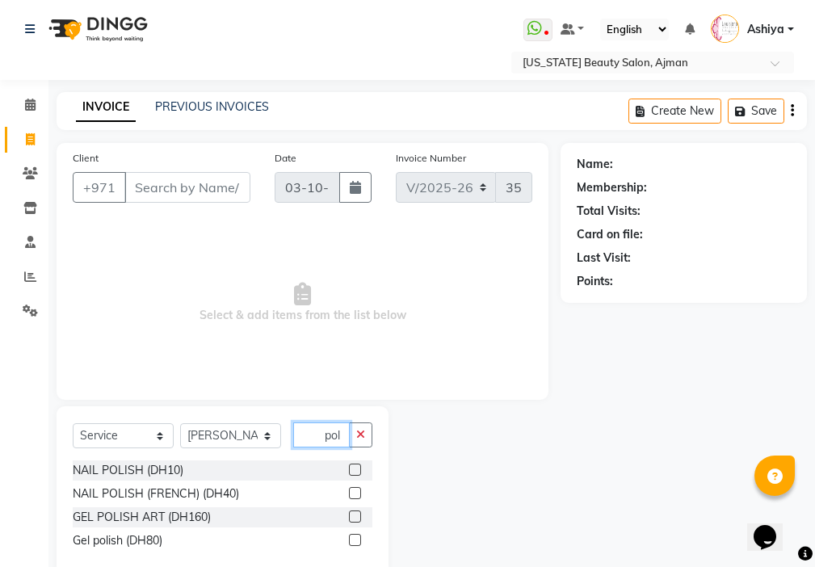
type input "pol"
click at [354, 472] on label at bounding box center [355, 470] width 12 height 12
click at [354, 472] on input "checkbox" at bounding box center [354, 470] width 10 height 10
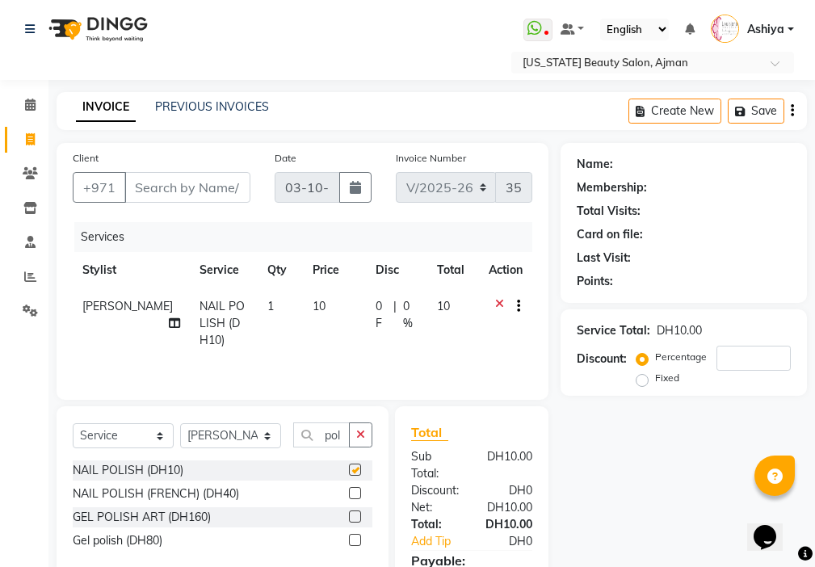
checkbox input "false"
click at [155, 190] on input "Client" at bounding box center [187, 187] width 126 height 31
type input "5"
type input "0"
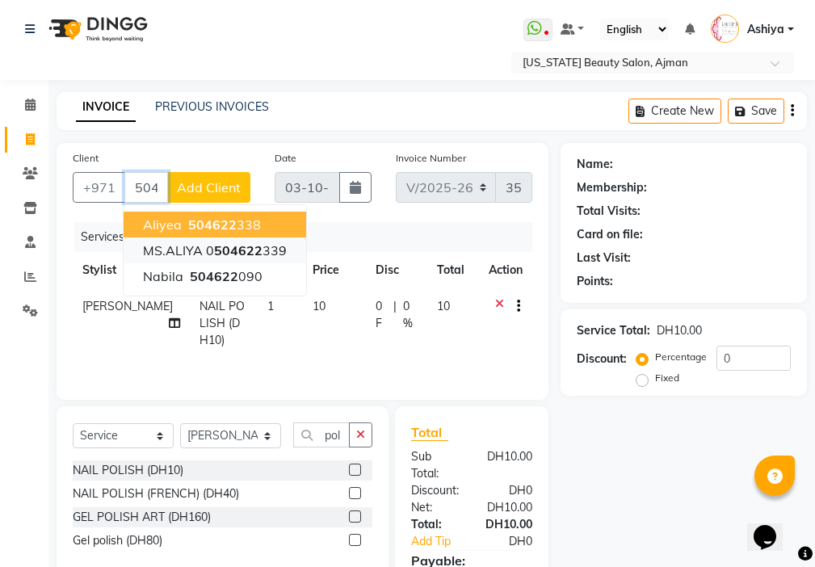
click at [266, 250] on ngb-highlight "0 504622 339" at bounding box center [246, 250] width 81 height 16
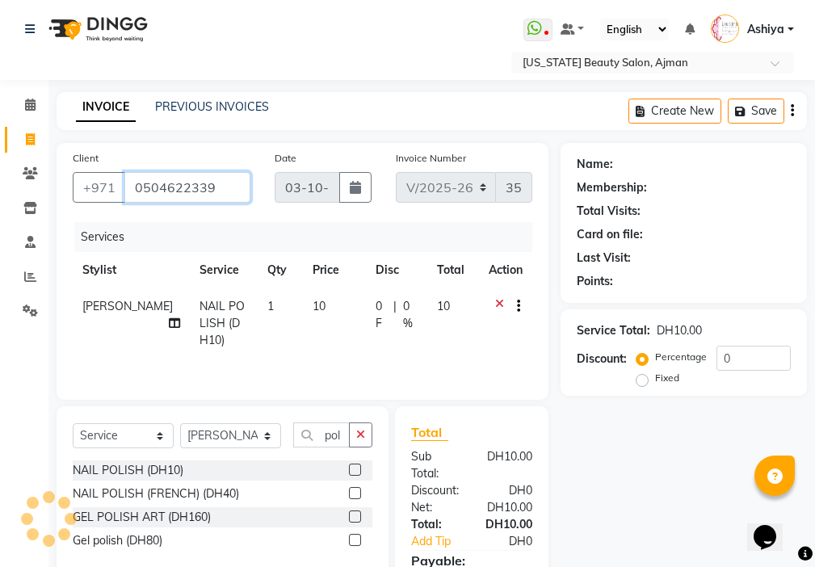
type input "0504622339"
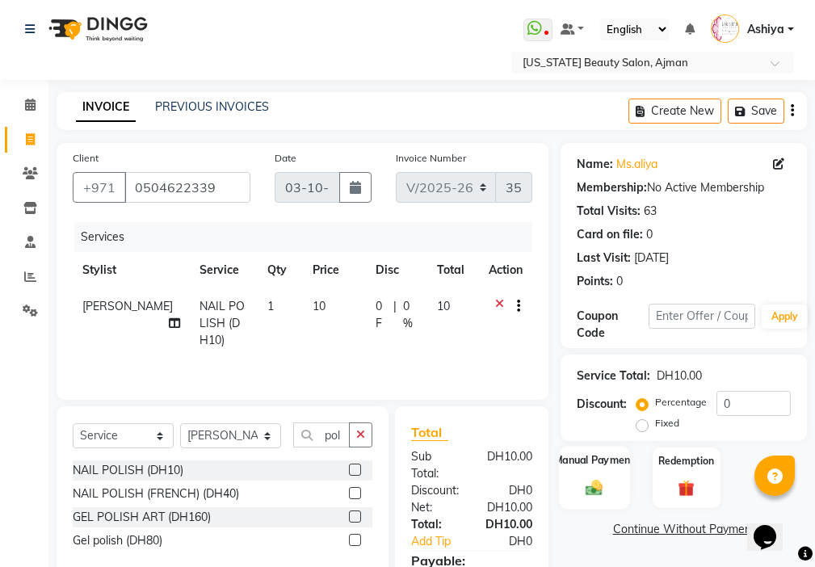
click at [605, 477] on div "Manual Payment" at bounding box center [595, 477] width 70 height 63
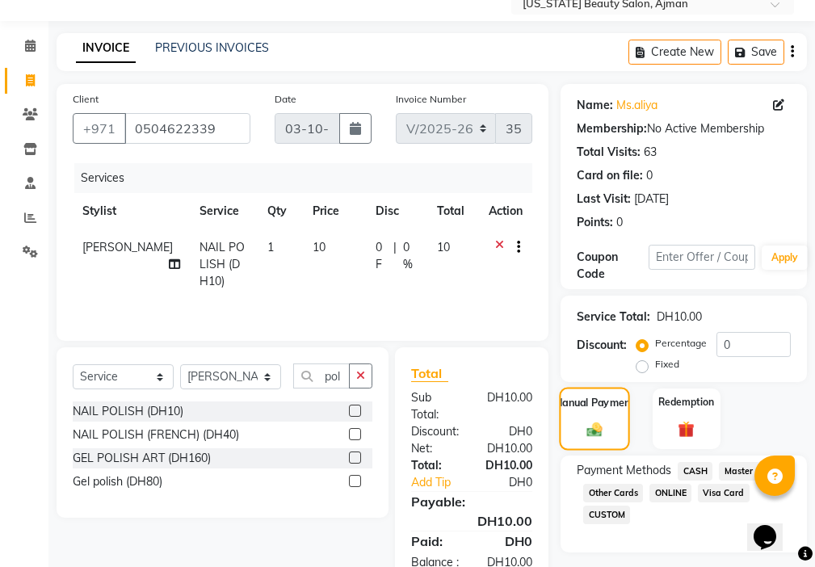
scroll to position [120, 0]
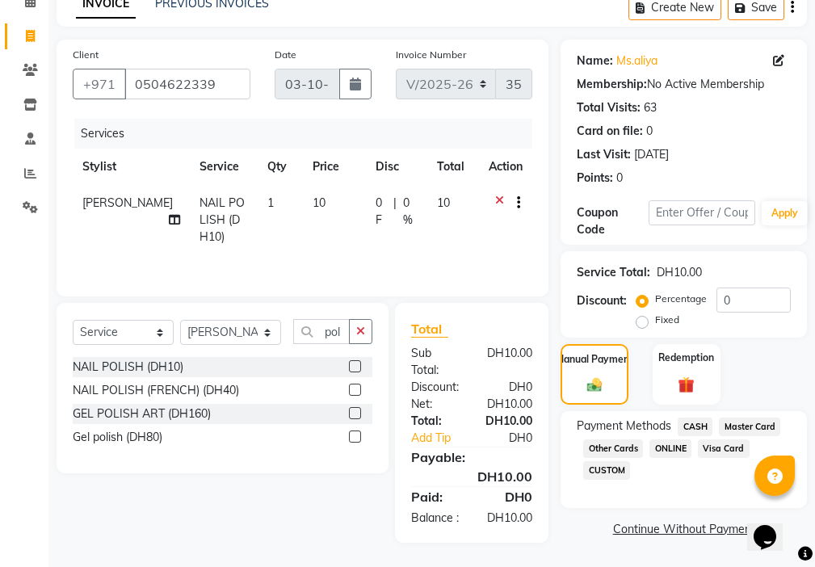
click at [728, 439] on span "Visa Card" at bounding box center [724, 448] width 52 height 19
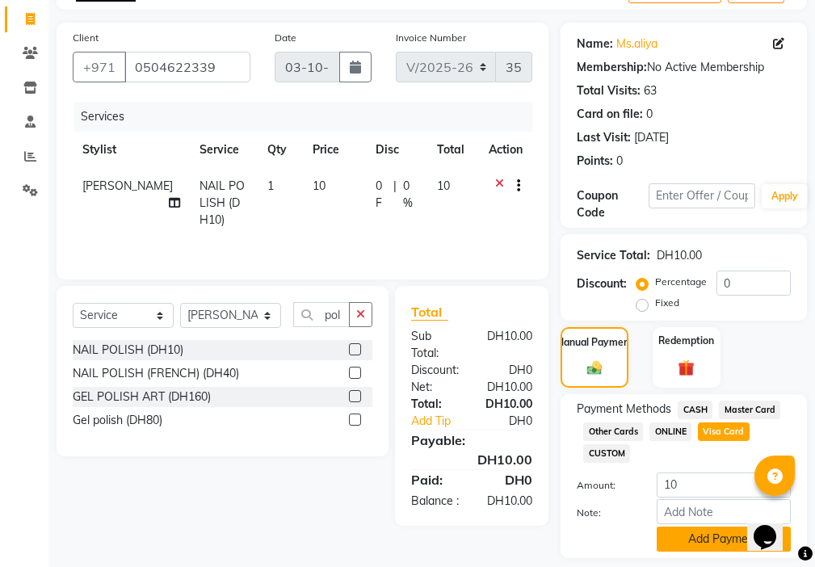
click at [705, 543] on button "Add Payment" at bounding box center [724, 539] width 134 height 25
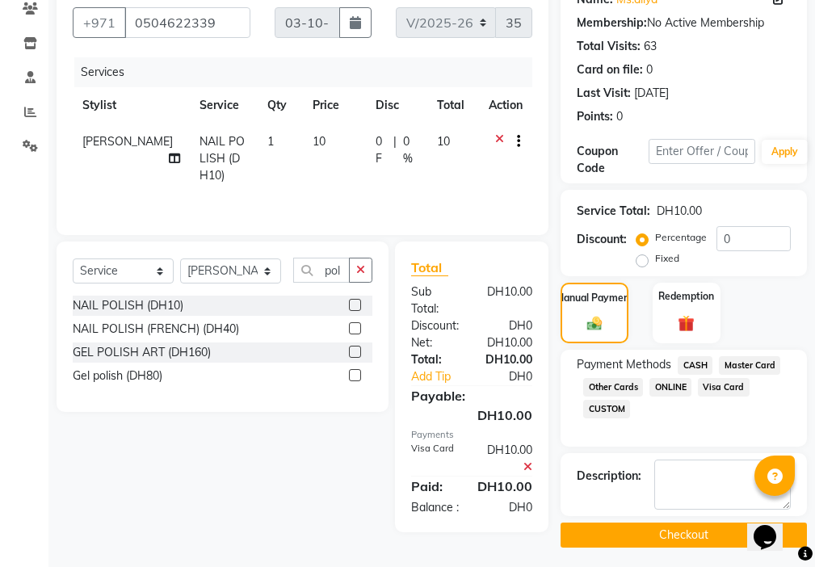
scroll to position [171, 0]
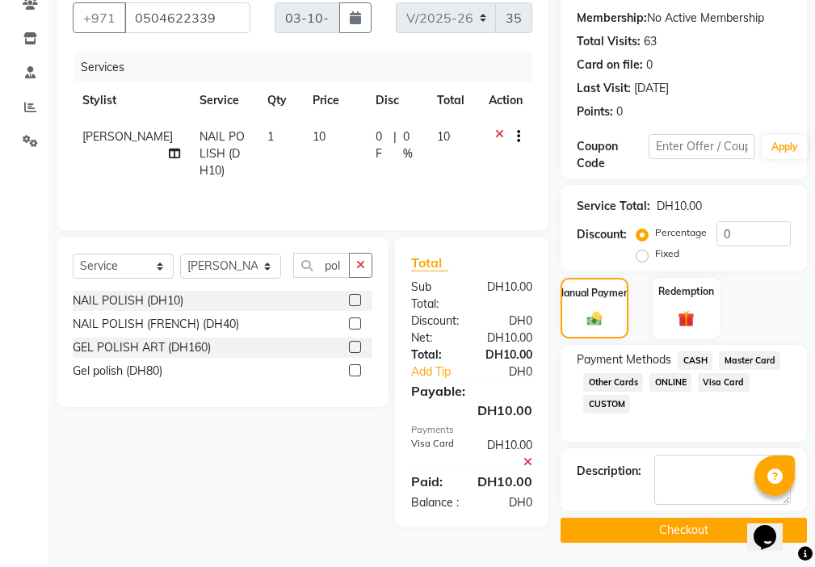
click at [674, 530] on button "Checkout" at bounding box center [683, 530] width 246 height 25
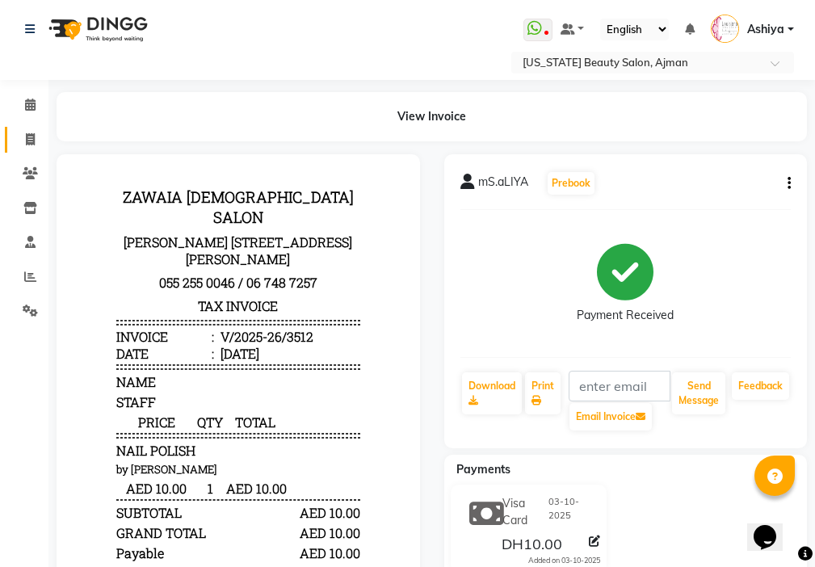
click at [29, 143] on icon at bounding box center [30, 139] width 9 height 12
select select "service"
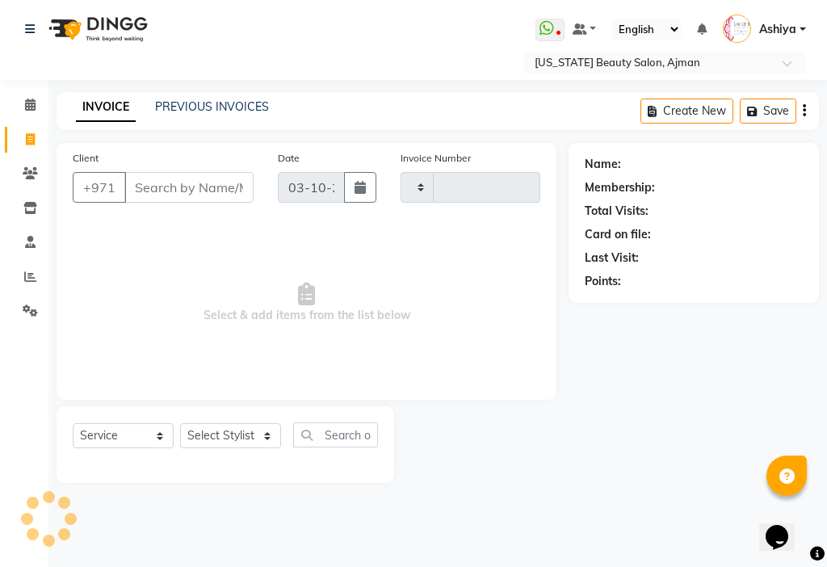
type input "3513"
select select "637"
click at [219, 436] on select "Select Stylist [PERSON_NAME] [PERSON_NAME] Ashiya Cashier [PERSON_NAME] [PERSON…" at bounding box center [230, 435] width 101 height 25
select select "9701"
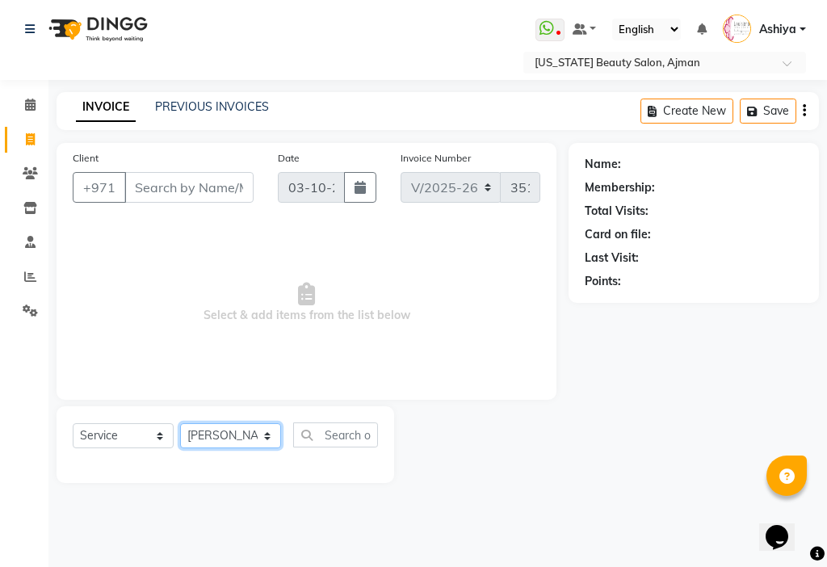
click at [180, 423] on select "Select Stylist [PERSON_NAME] [PERSON_NAME] Ashiya Cashier [PERSON_NAME] [PERSON…" at bounding box center [230, 435] width 101 height 25
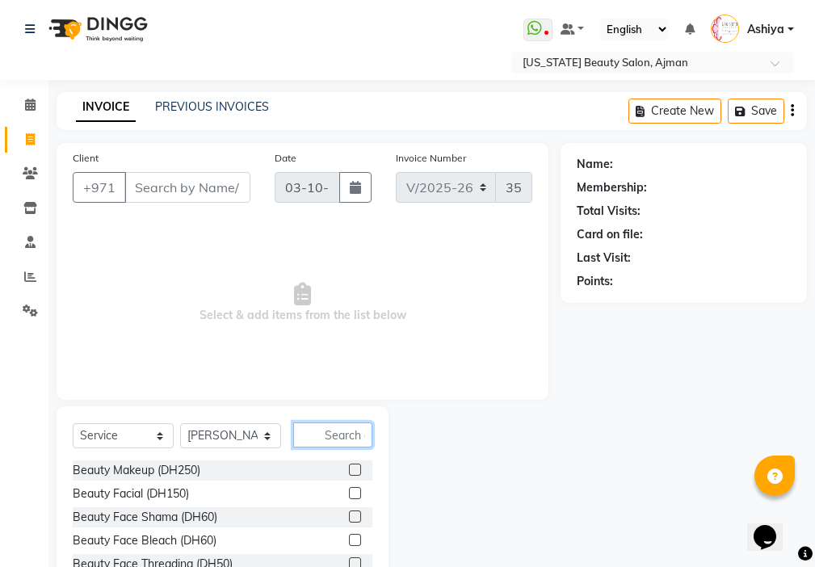
click at [338, 431] on input "text" at bounding box center [332, 434] width 79 height 25
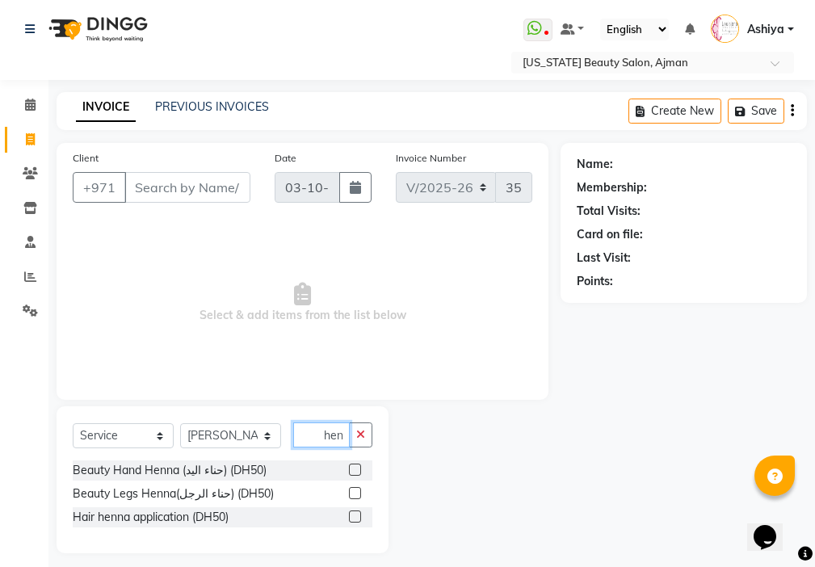
type input "hen"
click at [356, 470] on label at bounding box center [355, 470] width 12 height 12
click at [356, 470] on input "checkbox" at bounding box center [354, 470] width 10 height 10
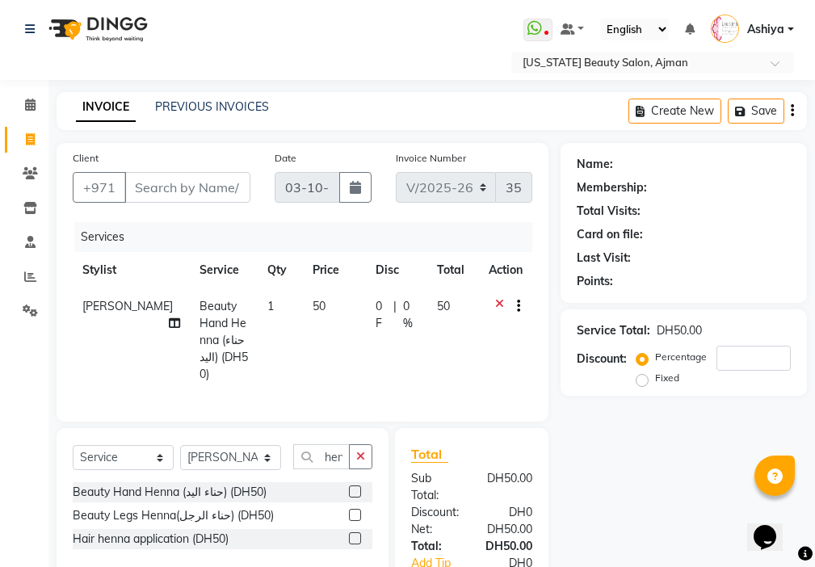
checkbox input "false"
click at [224, 451] on select "Select Stylist [PERSON_NAME] [PERSON_NAME] Ashiya Cashier [PERSON_NAME] [PERSON…" at bounding box center [230, 457] width 101 height 25
select select "48084"
click at [180, 445] on select "Select Stylist [PERSON_NAME] [PERSON_NAME] Ashiya Cashier [PERSON_NAME] [PERSON…" at bounding box center [230, 457] width 101 height 25
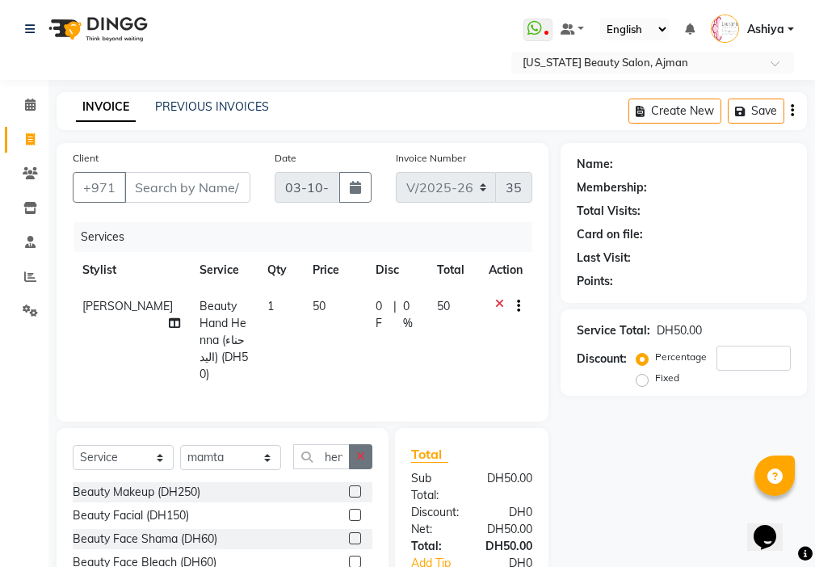
click at [365, 451] on icon "button" at bounding box center [360, 456] width 9 height 11
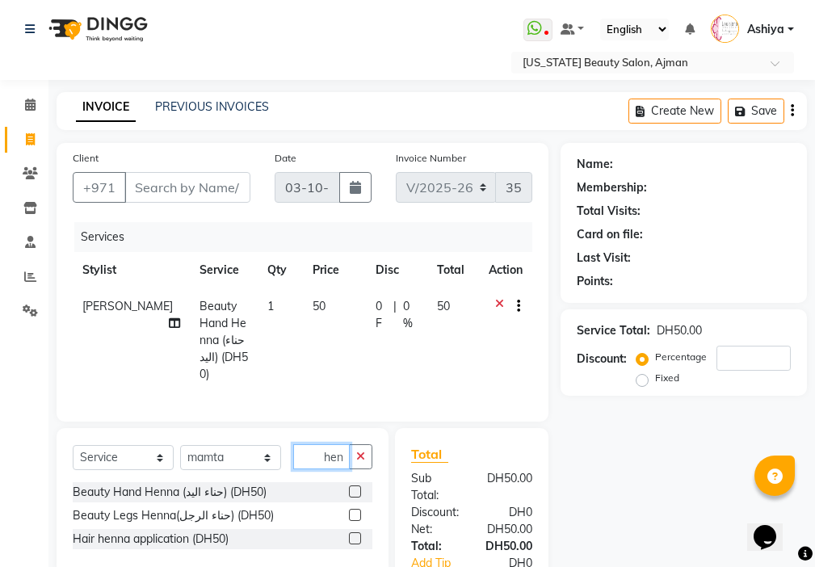
type input "hen"
click at [354, 510] on label at bounding box center [355, 515] width 12 height 12
click at [354, 510] on input "checkbox" at bounding box center [354, 515] width 10 height 10
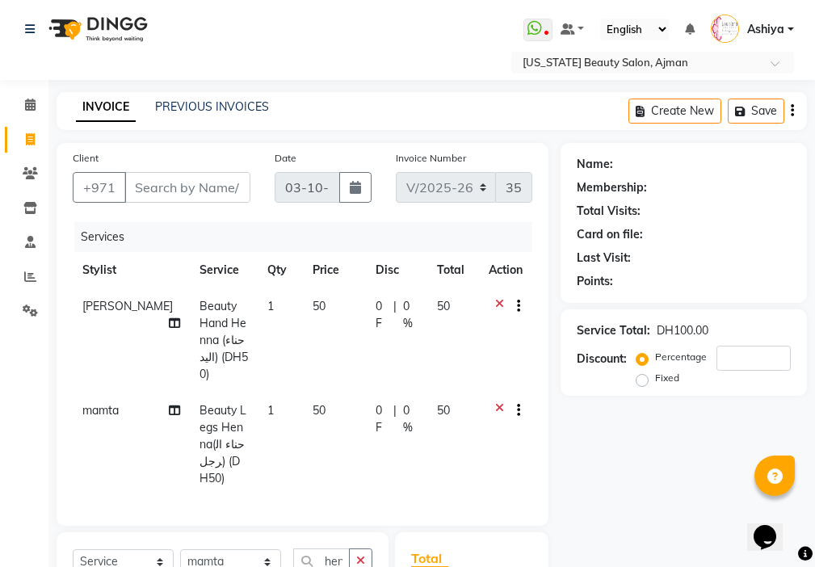
click at [324, 397] on td "50" at bounding box center [334, 444] width 63 height 104
checkbox input "false"
select select "48084"
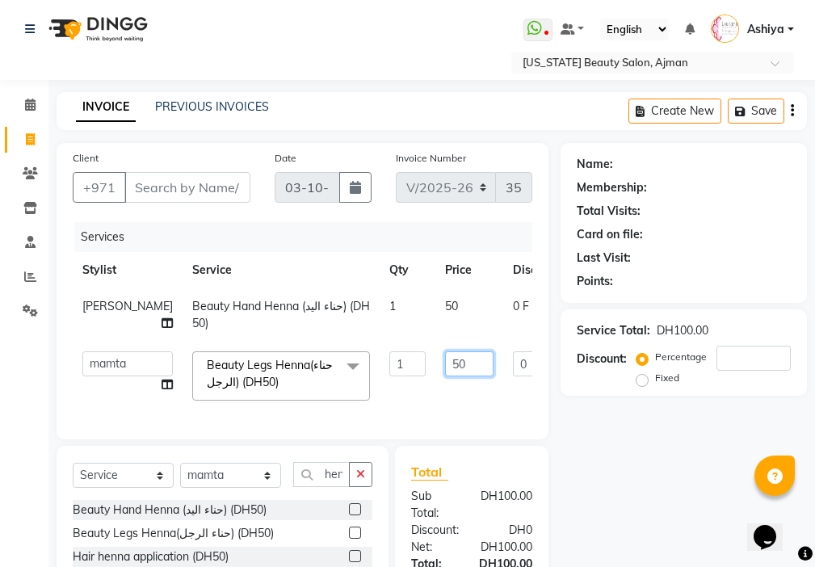
click at [445, 360] on input "50" at bounding box center [469, 363] width 48 height 25
type input "5"
type input "50"
click at [368, 321] on tr "[PERSON_NAME] Beauty Hand Henna (حناء اليد) (DH50) 1 50 0 F | 0 % 50" at bounding box center [412, 314] width 679 height 53
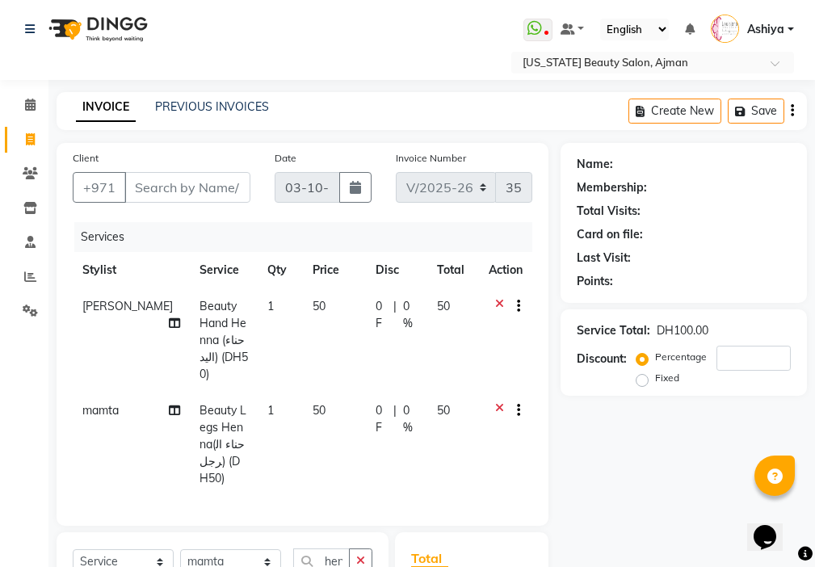
click at [311, 318] on td "50" at bounding box center [334, 340] width 63 height 104
select select "9701"
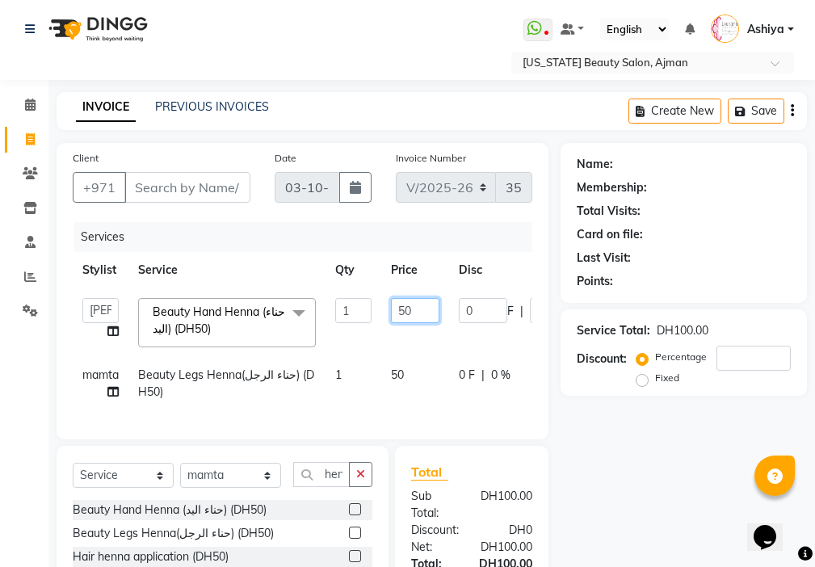
click at [408, 305] on input "50" at bounding box center [415, 310] width 48 height 25
type input "60"
click at [392, 404] on tr "mamta Beauty Legs Henna(حناء الرجل) (DH50) 1 50 0 F | 0 % 50" at bounding box center [385, 383] width 625 height 53
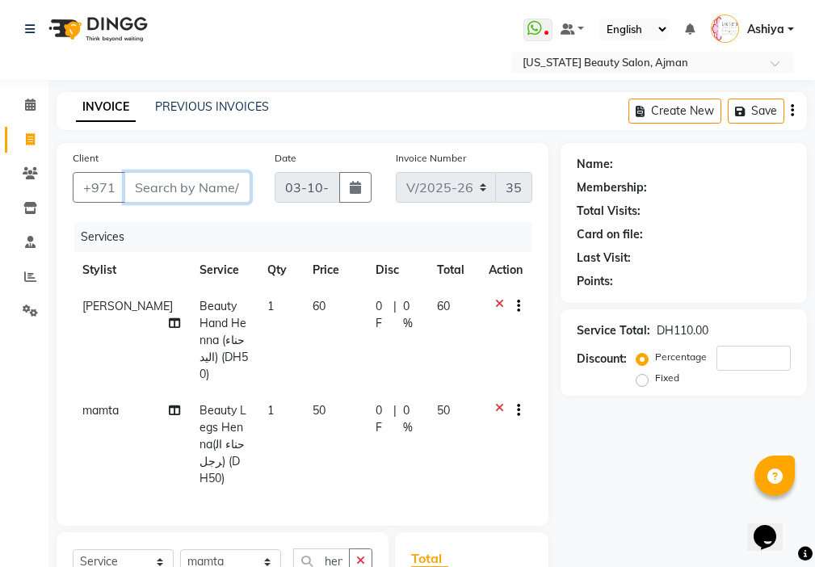
click at [193, 190] on input "Client" at bounding box center [187, 187] width 126 height 31
click at [166, 182] on input "Client" at bounding box center [187, 187] width 126 height 31
type input "5"
type input "0"
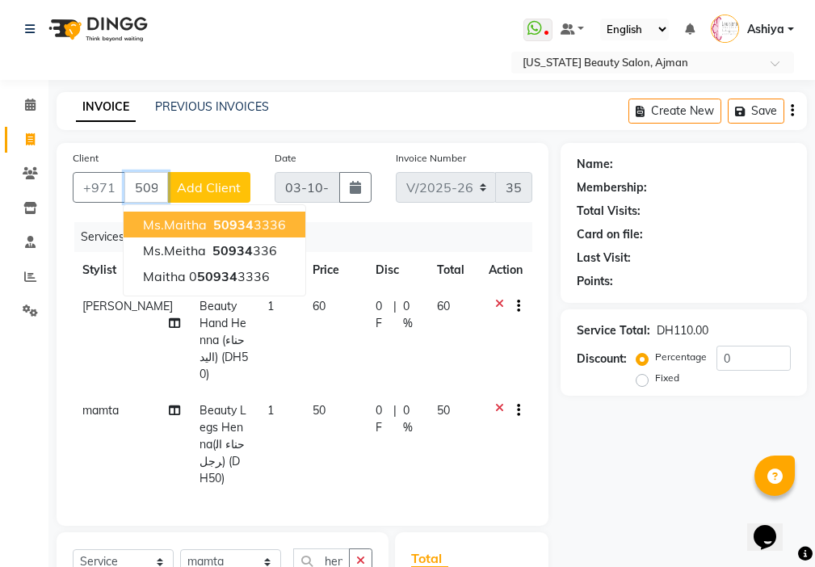
click at [282, 231] on button "Ms.maitha 50934 3336" at bounding box center [215, 225] width 182 height 26
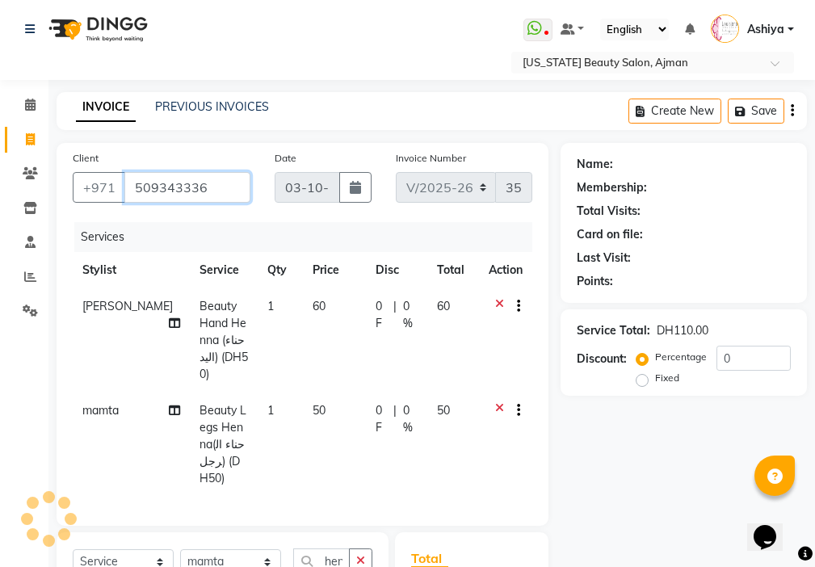
type input "509343336"
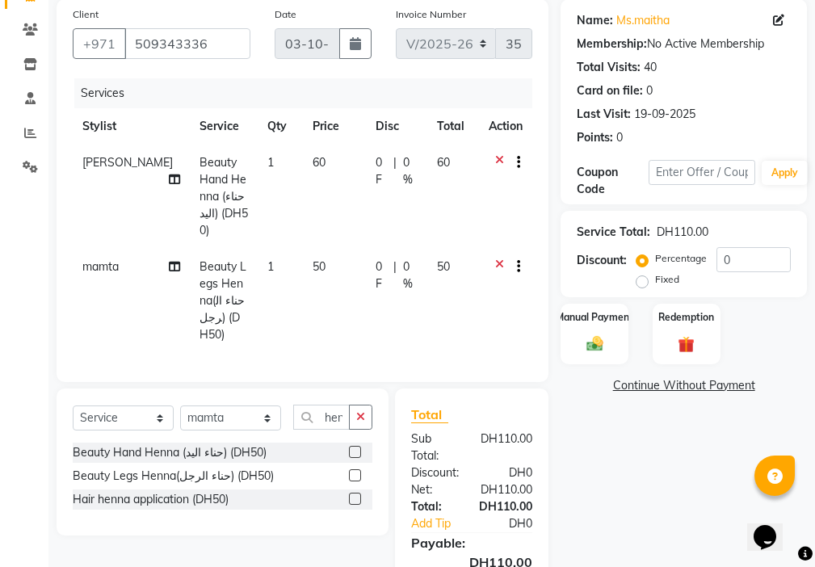
scroll to position [225, 0]
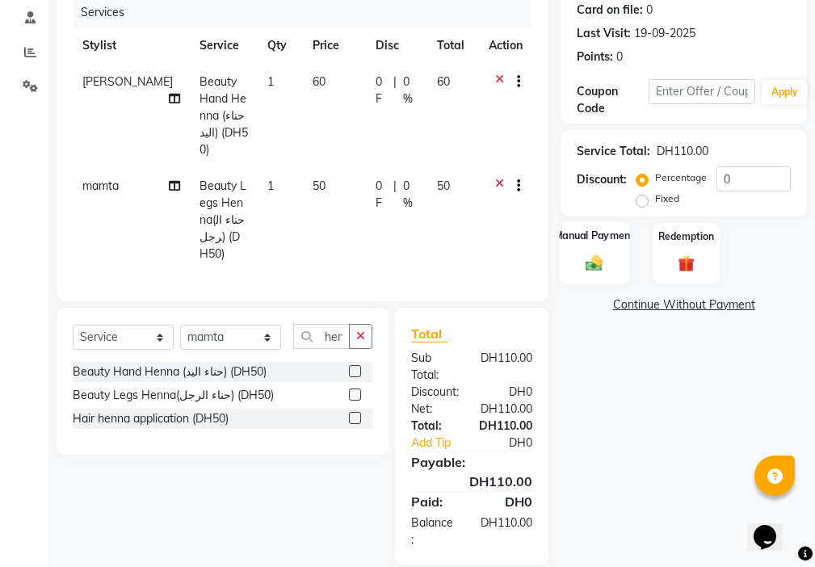
click at [590, 252] on div "Manual Payment" at bounding box center [595, 252] width 70 height 63
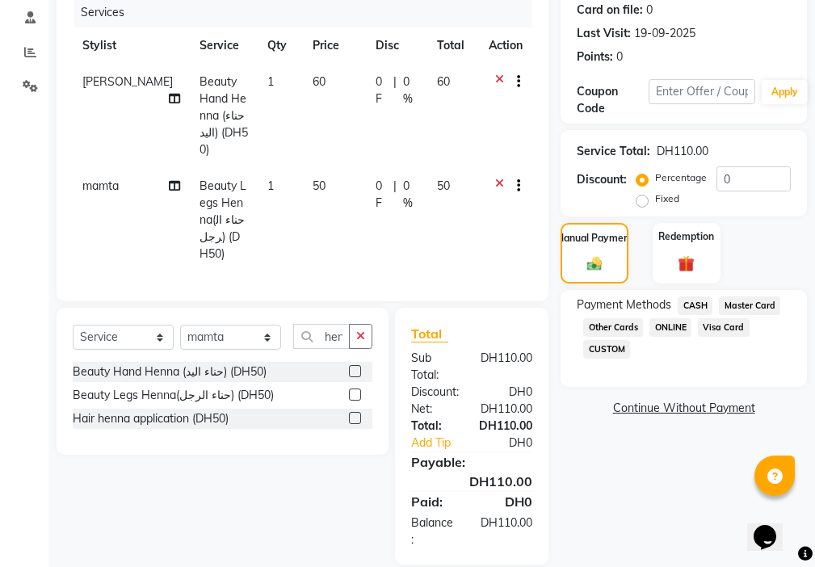
click at [737, 332] on span "Visa Card" at bounding box center [724, 327] width 52 height 19
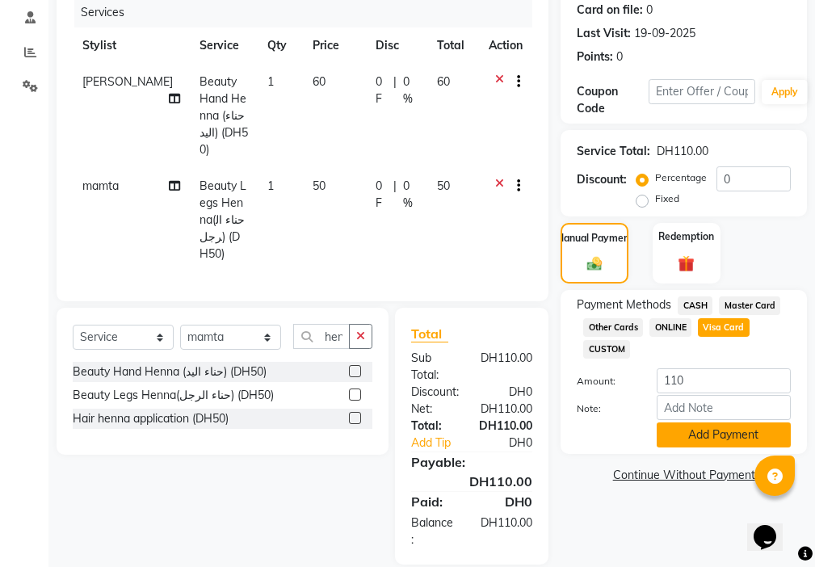
click at [717, 435] on button "Add Payment" at bounding box center [724, 434] width 134 height 25
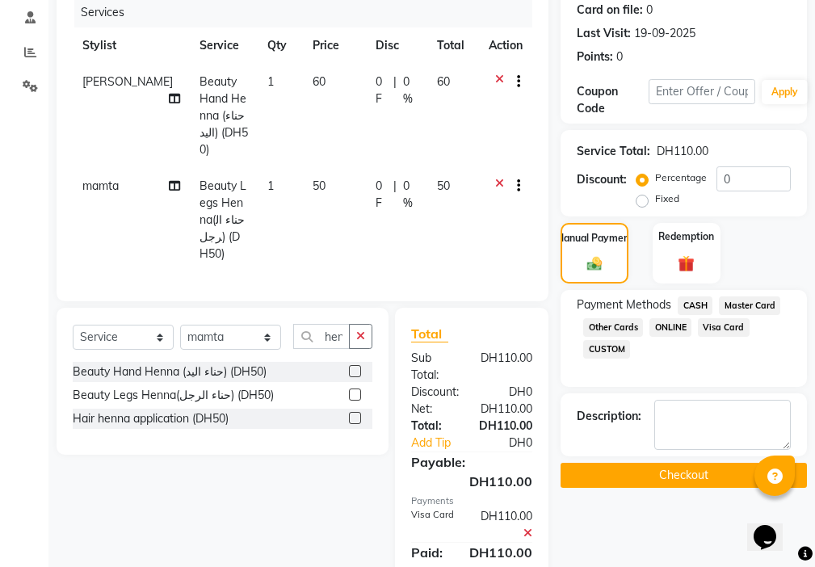
click at [718, 475] on button "Checkout" at bounding box center [683, 475] width 246 height 25
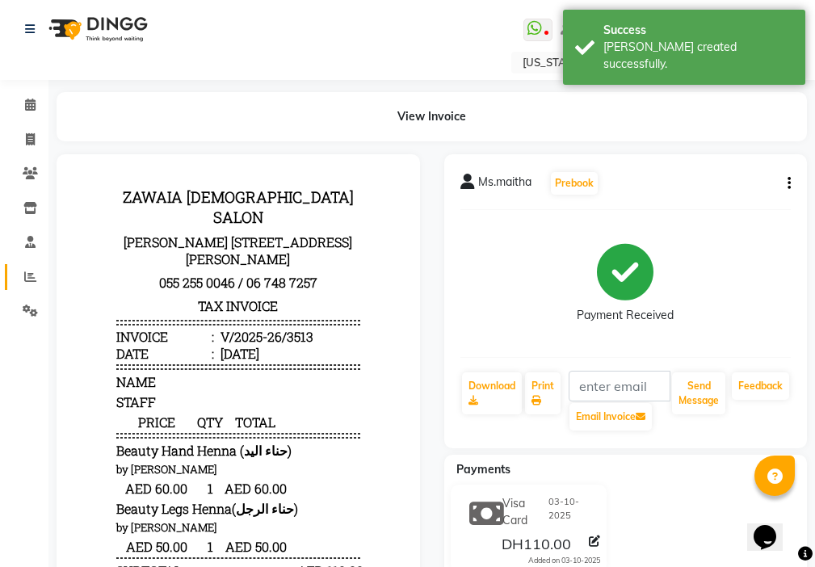
click at [31, 276] on icon at bounding box center [30, 277] width 12 height 12
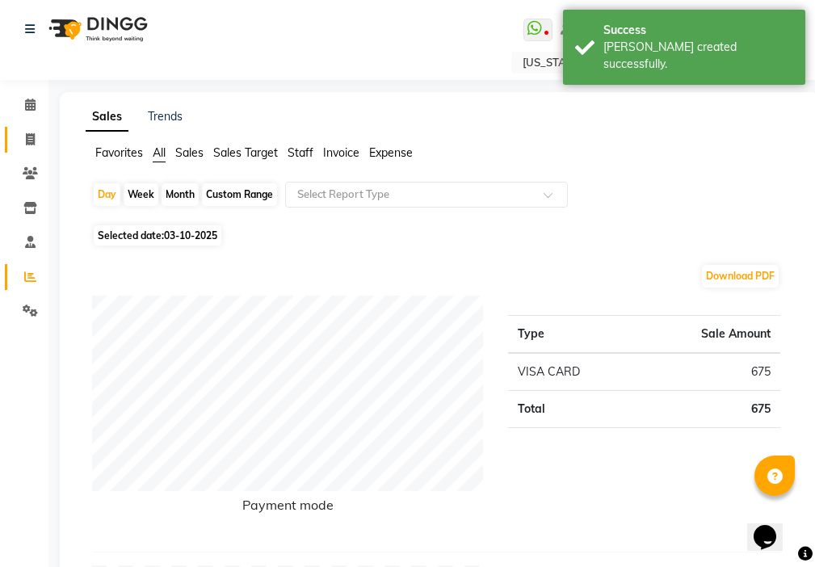
click at [35, 141] on icon at bounding box center [30, 139] width 9 height 12
select select "service"
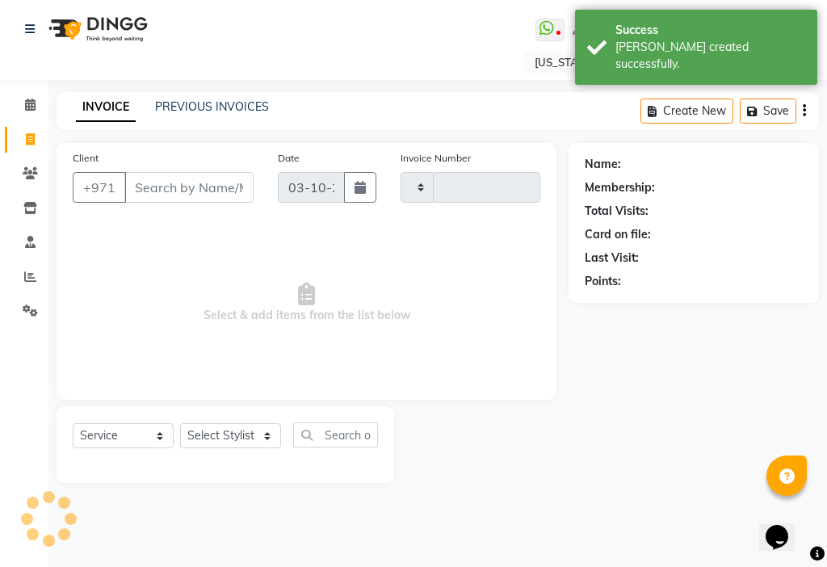
type input "3514"
select select "637"
